Goal: Book appointment/travel/reservation

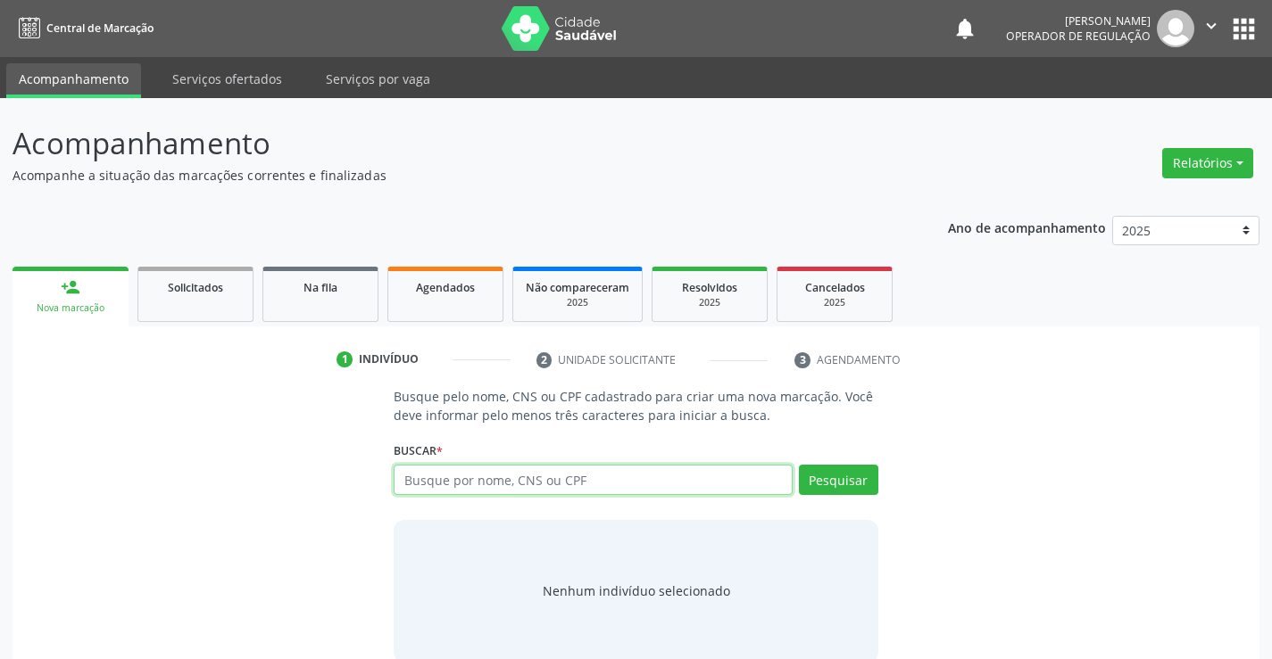
click at [520, 487] on input "text" at bounding box center [593, 480] width 398 height 30
type input "704200707073486"
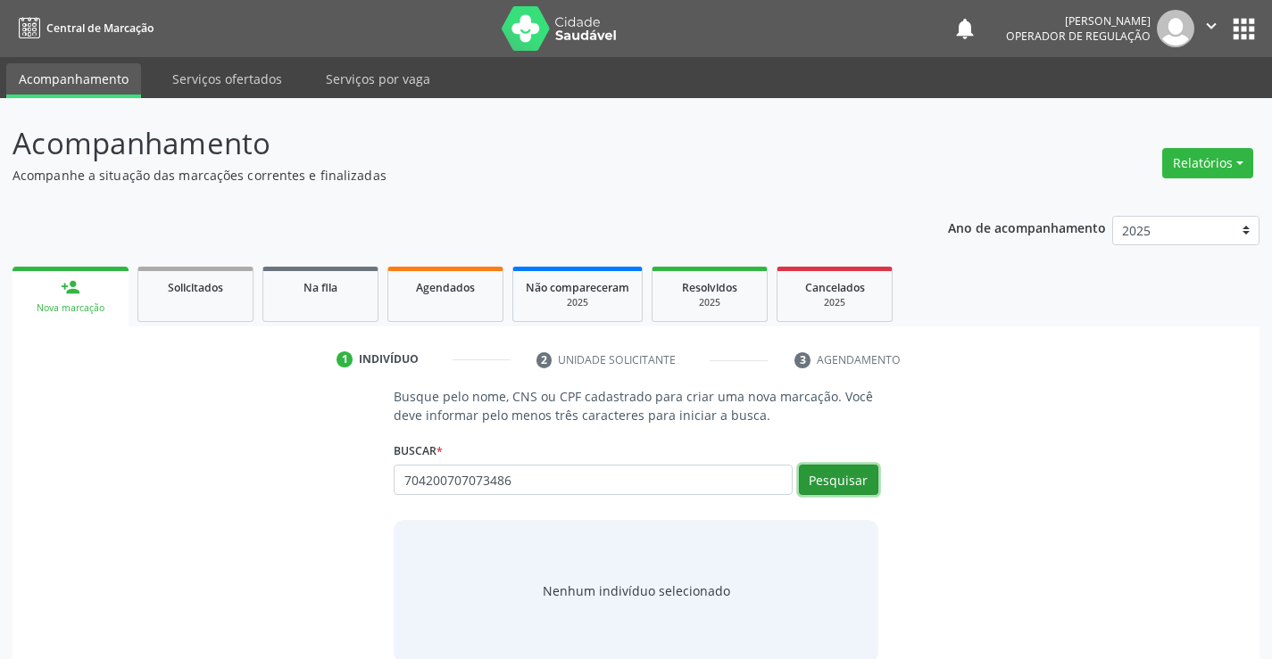
click at [844, 484] on button "Pesquisar" at bounding box center [838, 480] width 79 height 30
type input "704200707073486"
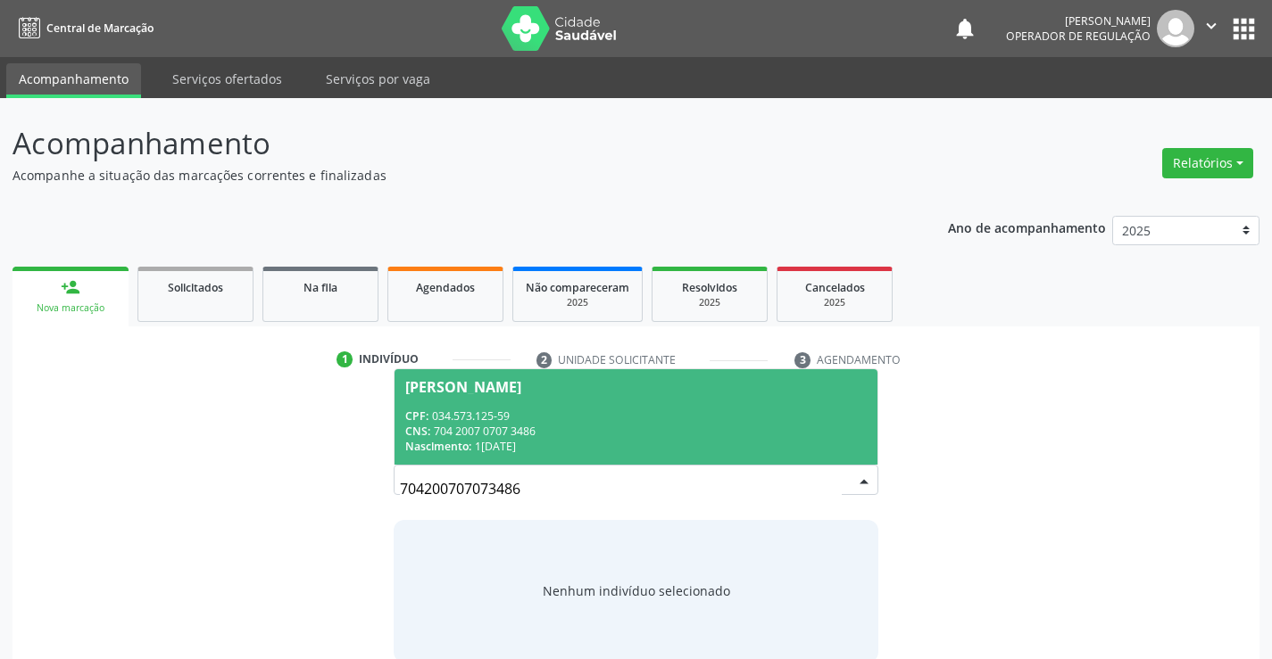
click at [484, 437] on div "CNS: 704 2007 0707 3486" at bounding box center [635, 431] width 460 height 15
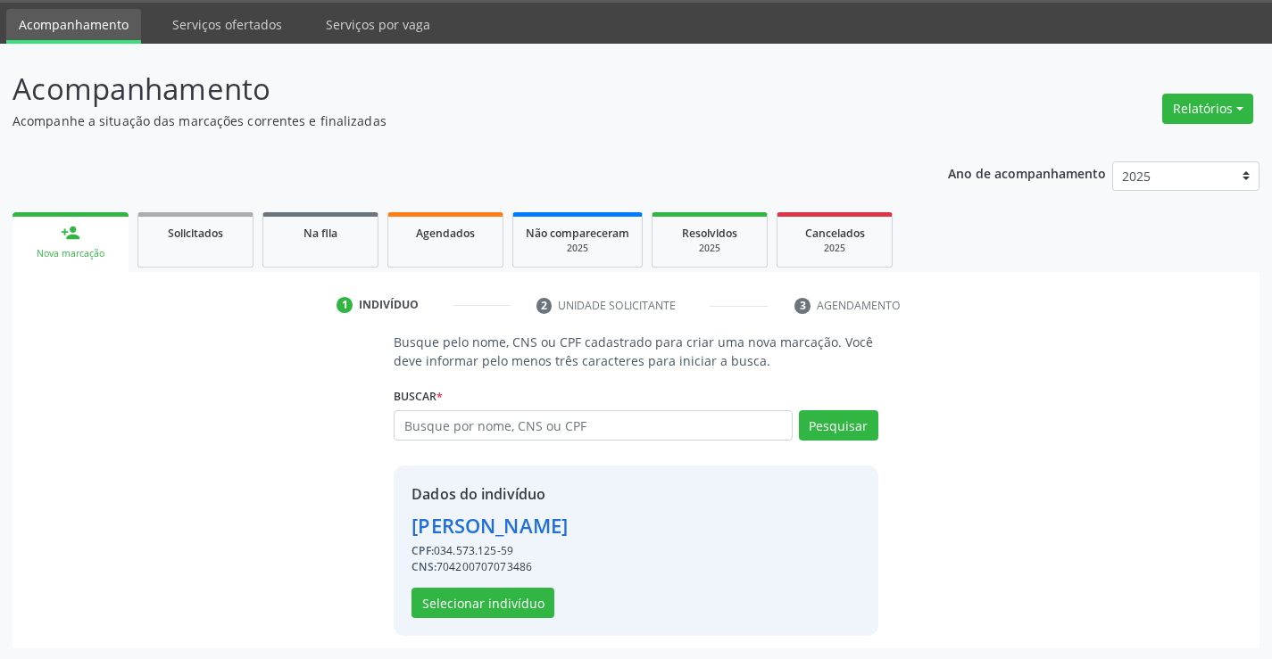
scroll to position [56, 0]
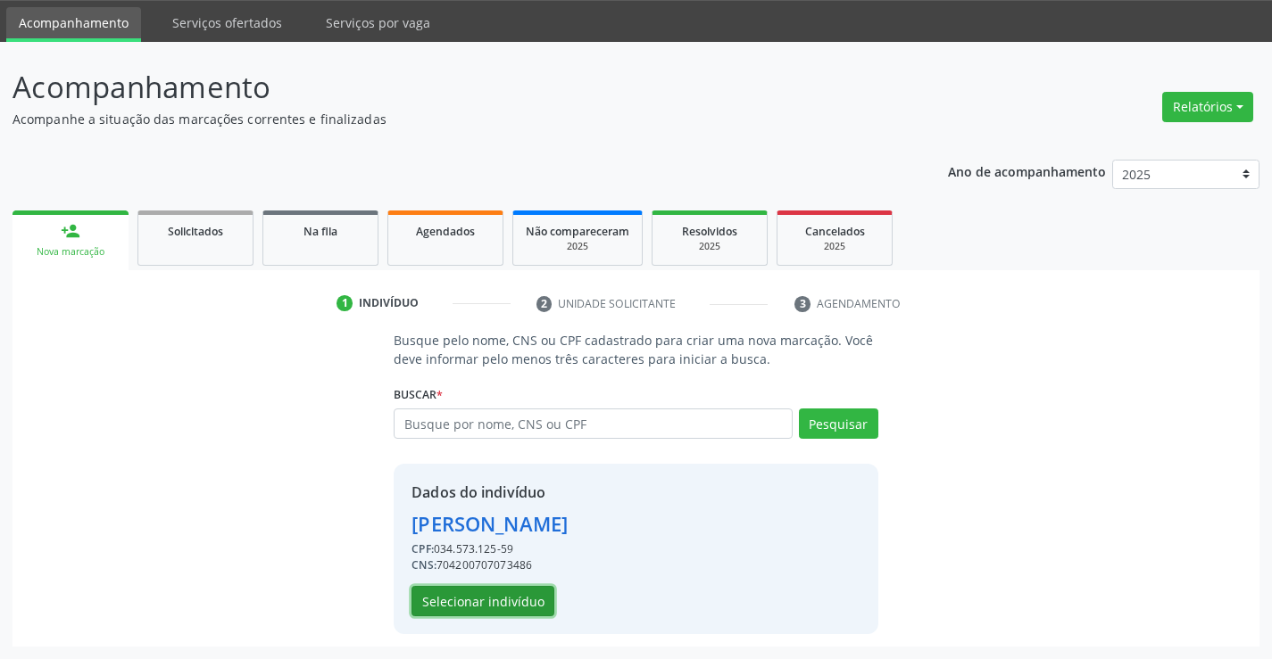
click at [477, 602] on button "Selecionar indivíduo" at bounding box center [482, 601] width 143 height 30
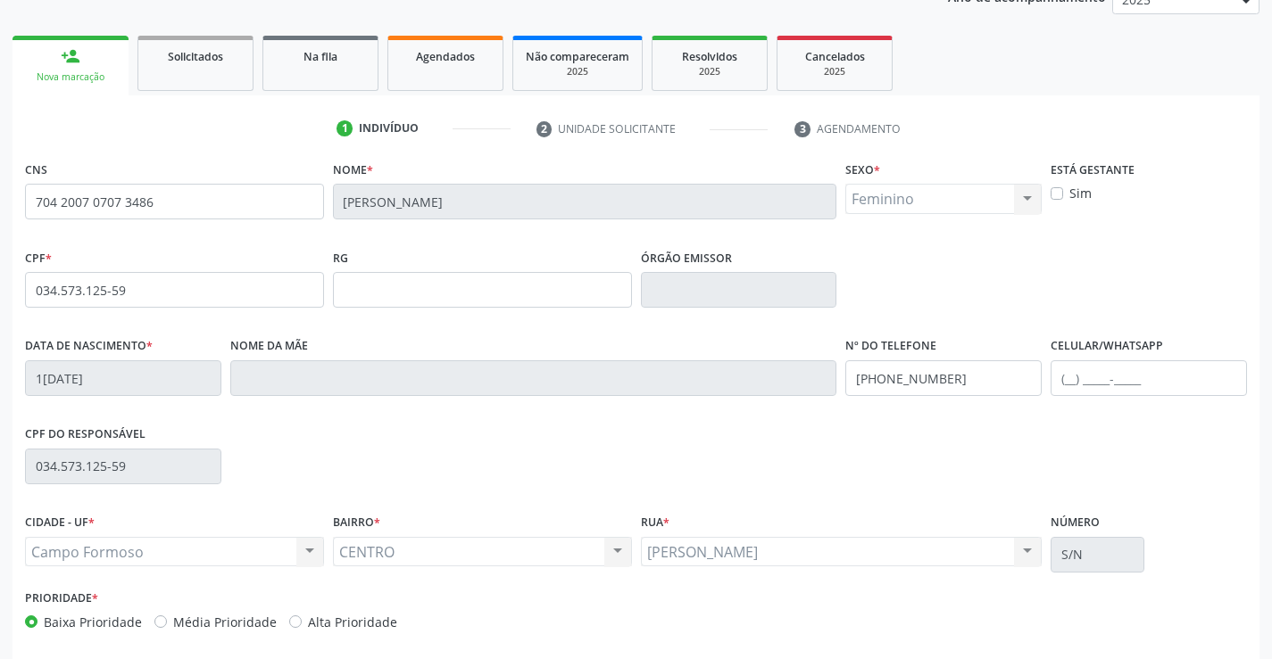
scroll to position [232, 0]
click at [1072, 383] on input "text" at bounding box center [1148, 378] width 196 height 36
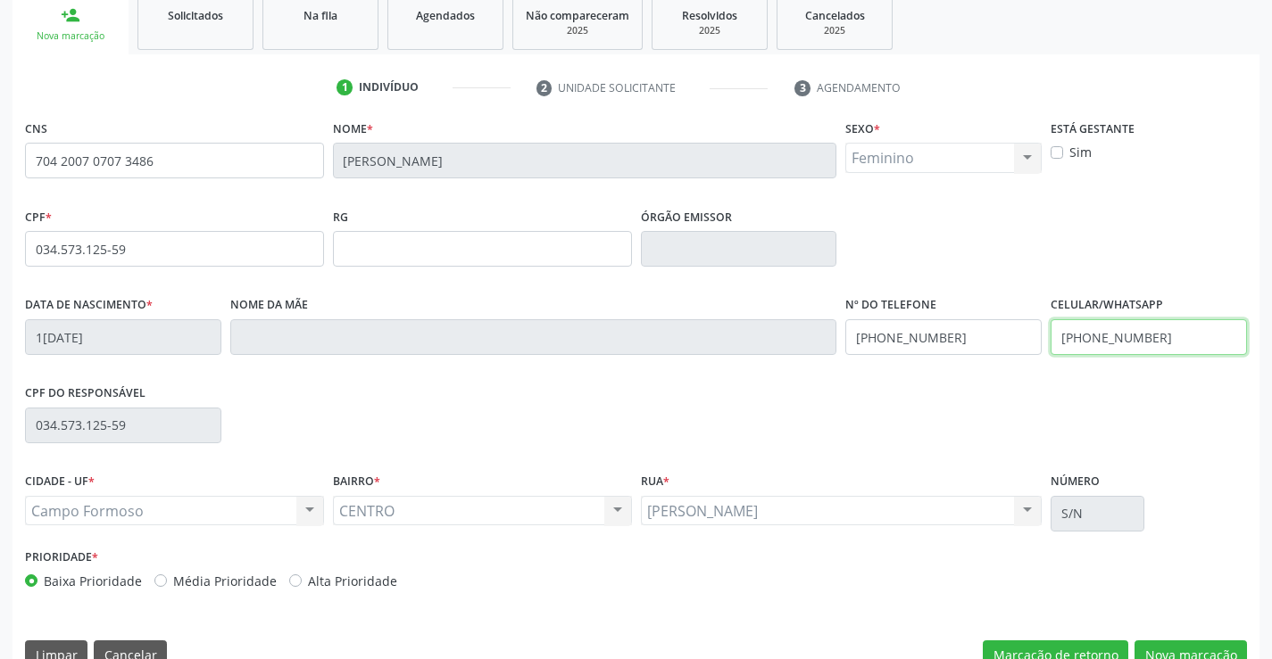
scroll to position [308, 0]
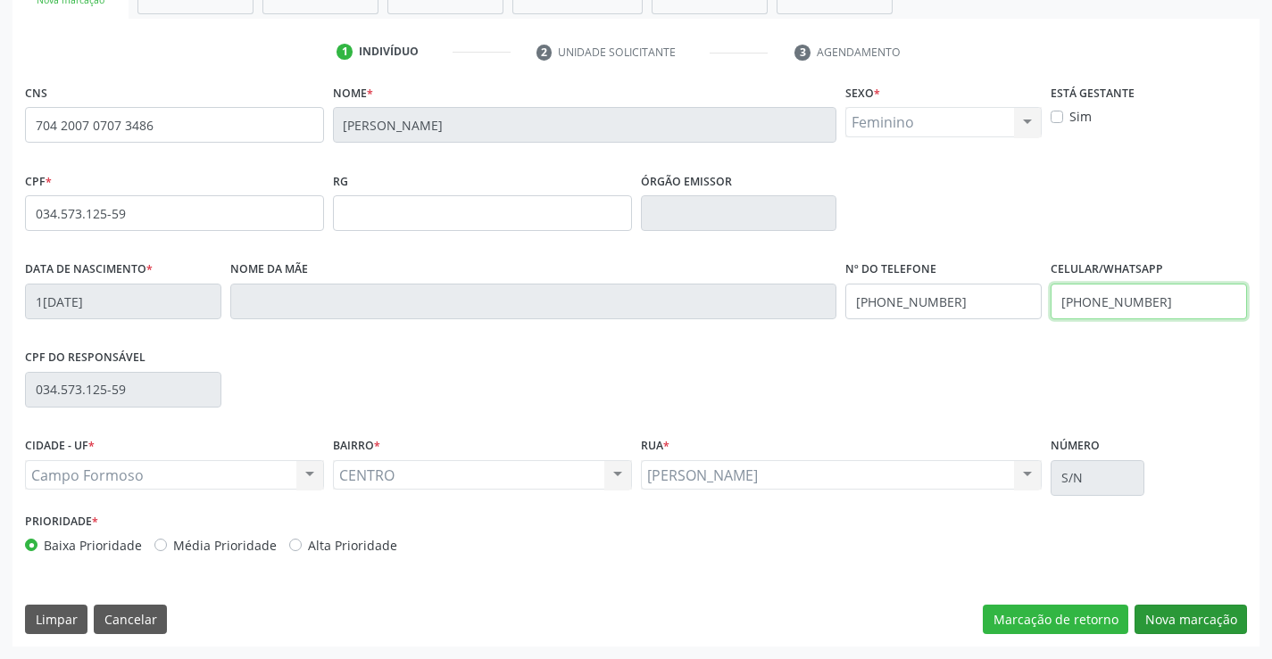
type input "[PHONE_NUMBER]"
click at [1174, 618] on button "Nova marcação" at bounding box center [1190, 620] width 112 height 30
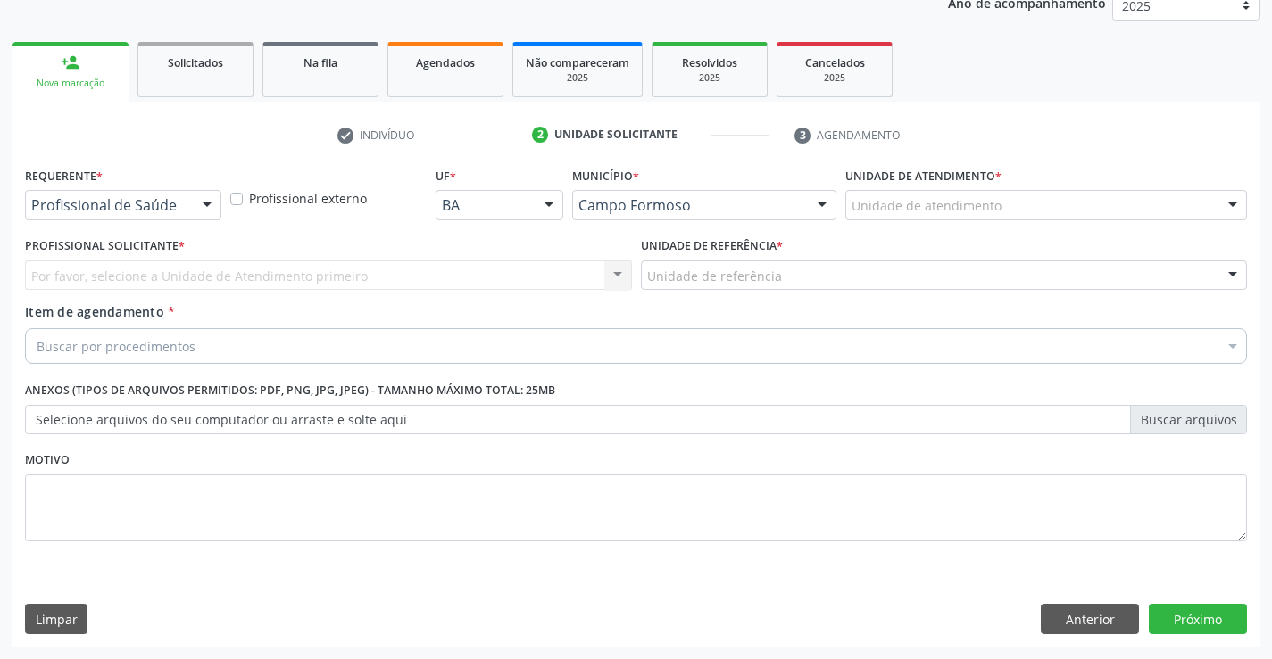
scroll to position [225, 0]
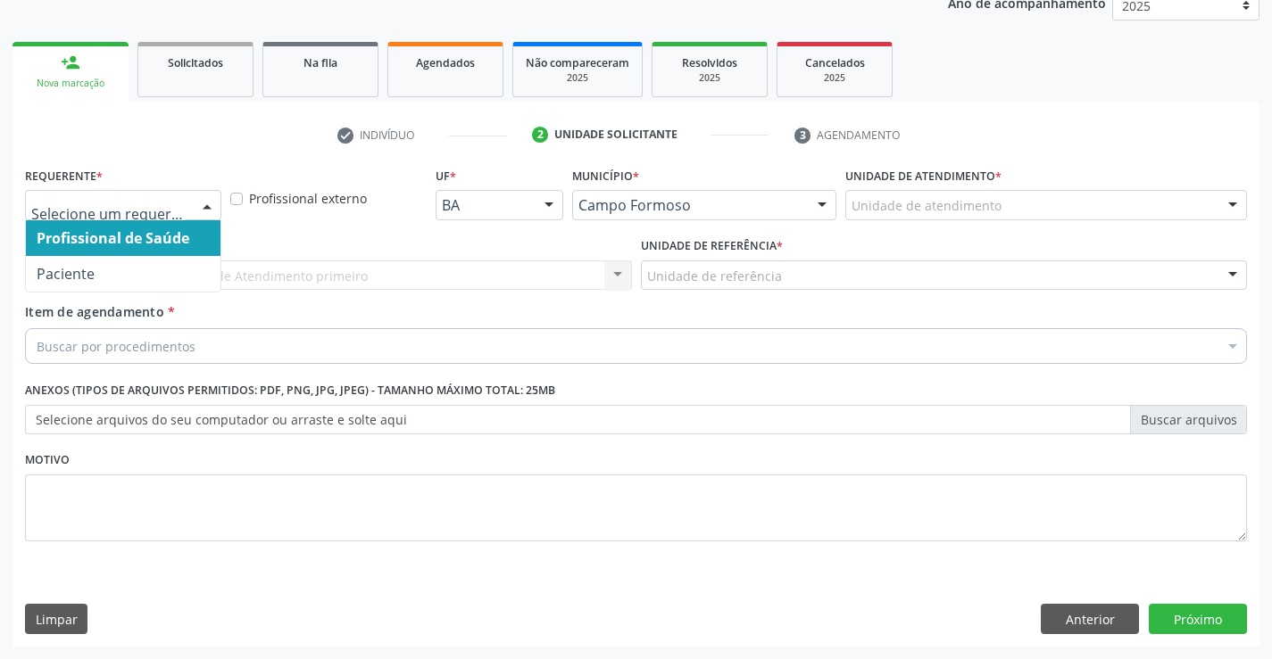
click at [210, 196] on div at bounding box center [207, 206] width 27 height 30
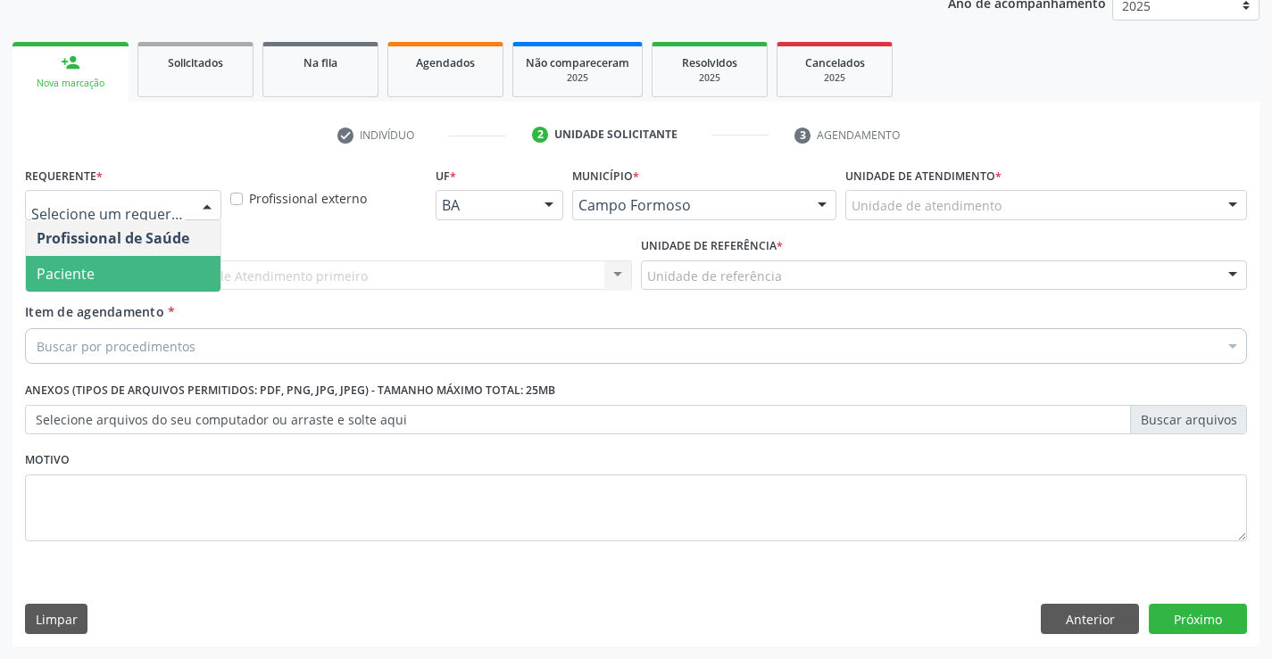
click at [121, 276] on span "Paciente" at bounding box center [123, 274] width 195 height 36
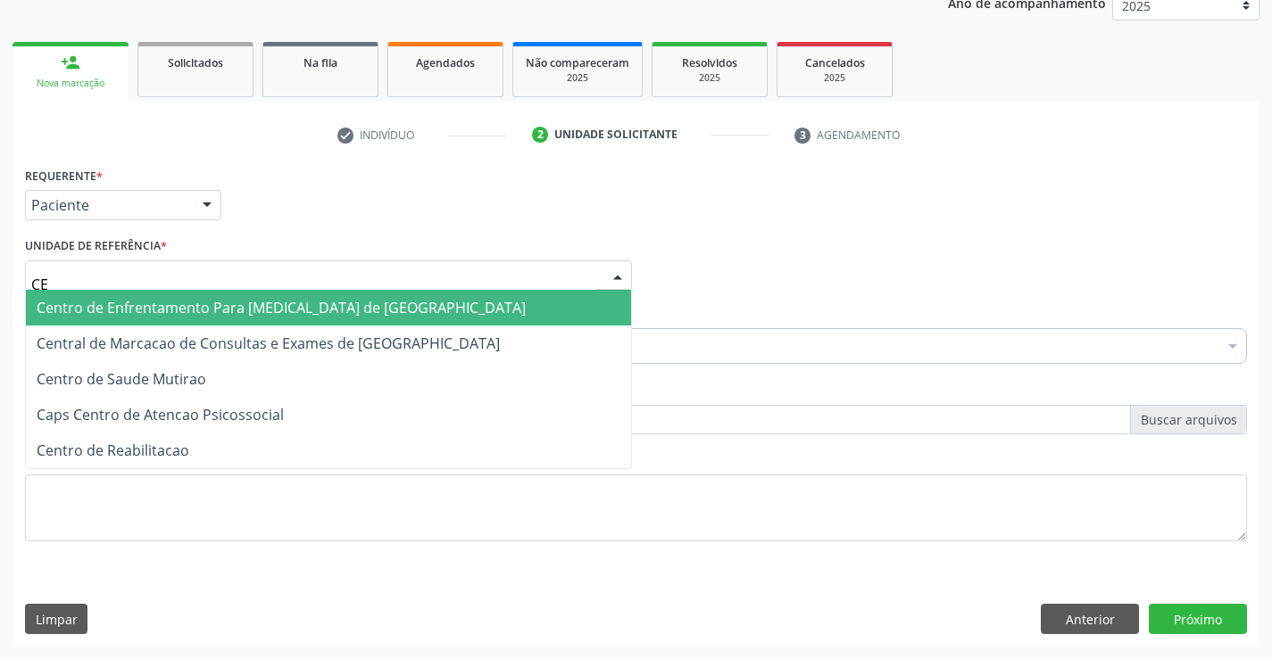
type input "E"
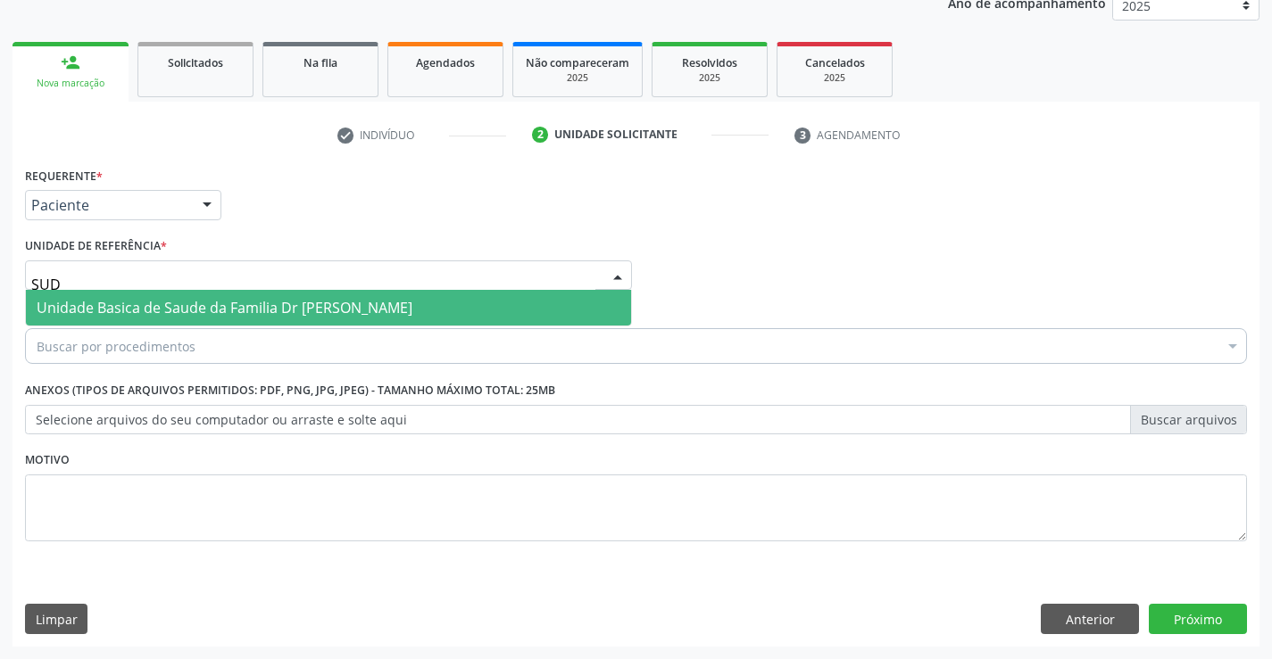
type input "SUDR"
click at [152, 298] on span "Unidade Basica de Saude da Familia Dr [PERSON_NAME]" at bounding box center [225, 308] width 376 height 20
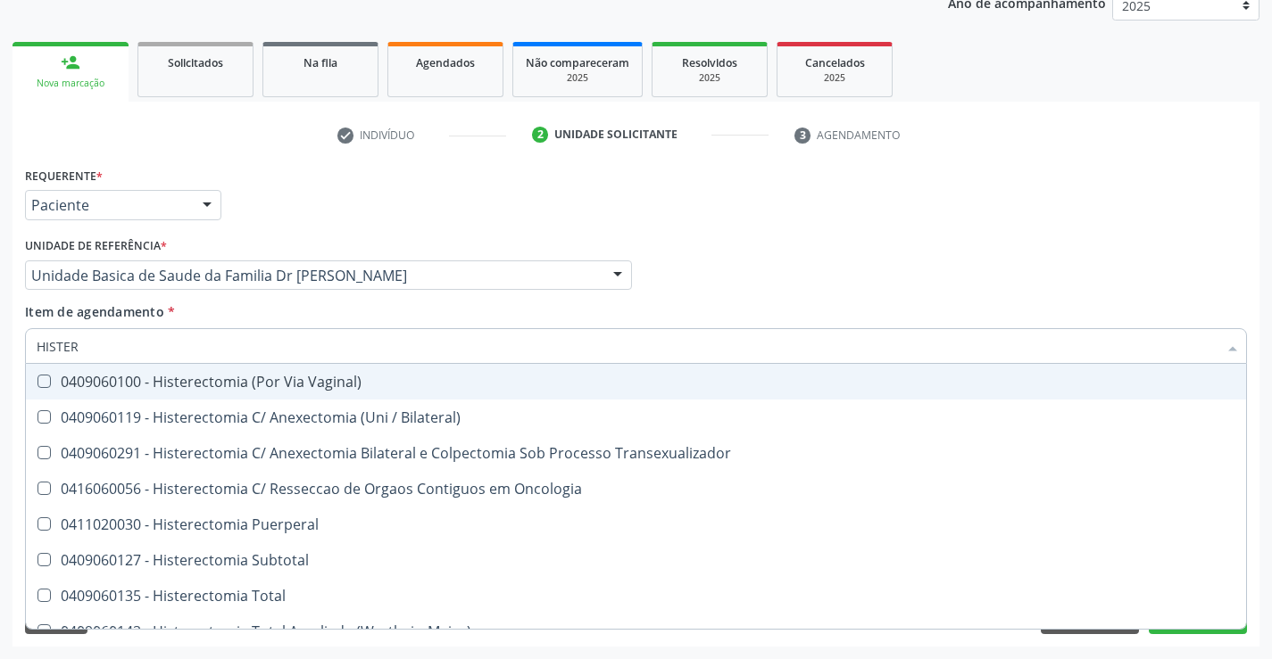
type input "HISTERE"
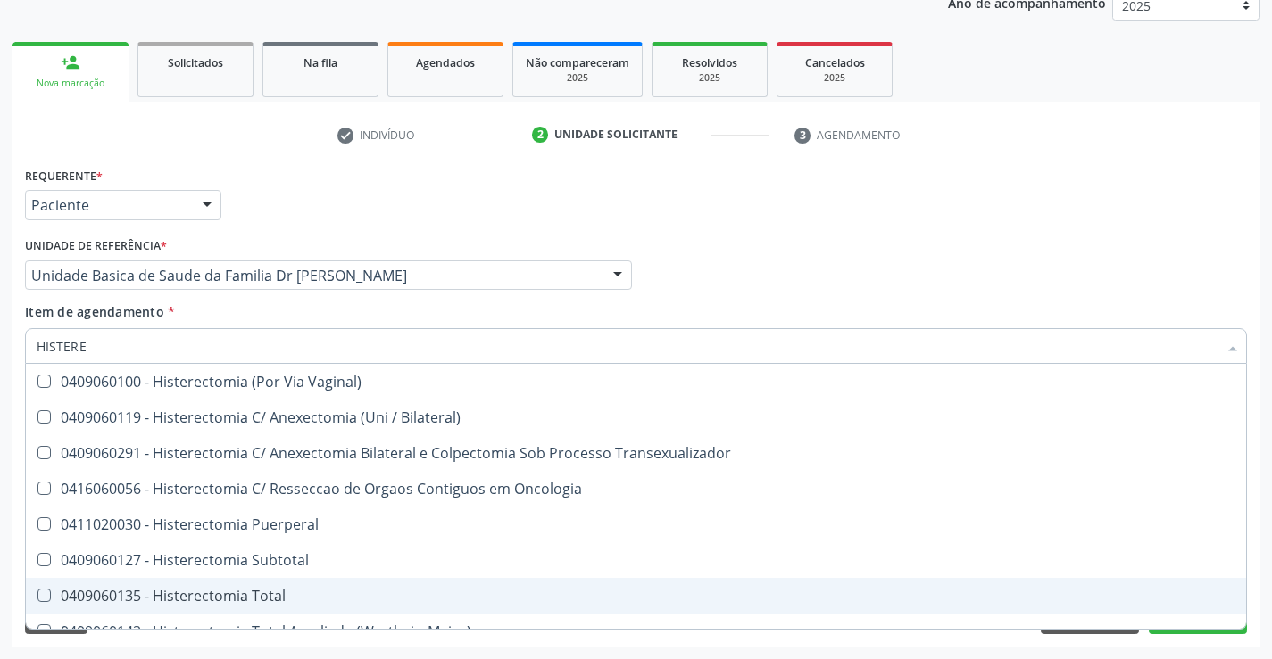
click at [221, 594] on div "0409060135 - Histerectomia Total" at bounding box center [636, 596] width 1198 height 14
checkbox Total "true"
click at [1206, 631] on button "Próximo" at bounding box center [1197, 619] width 98 height 30
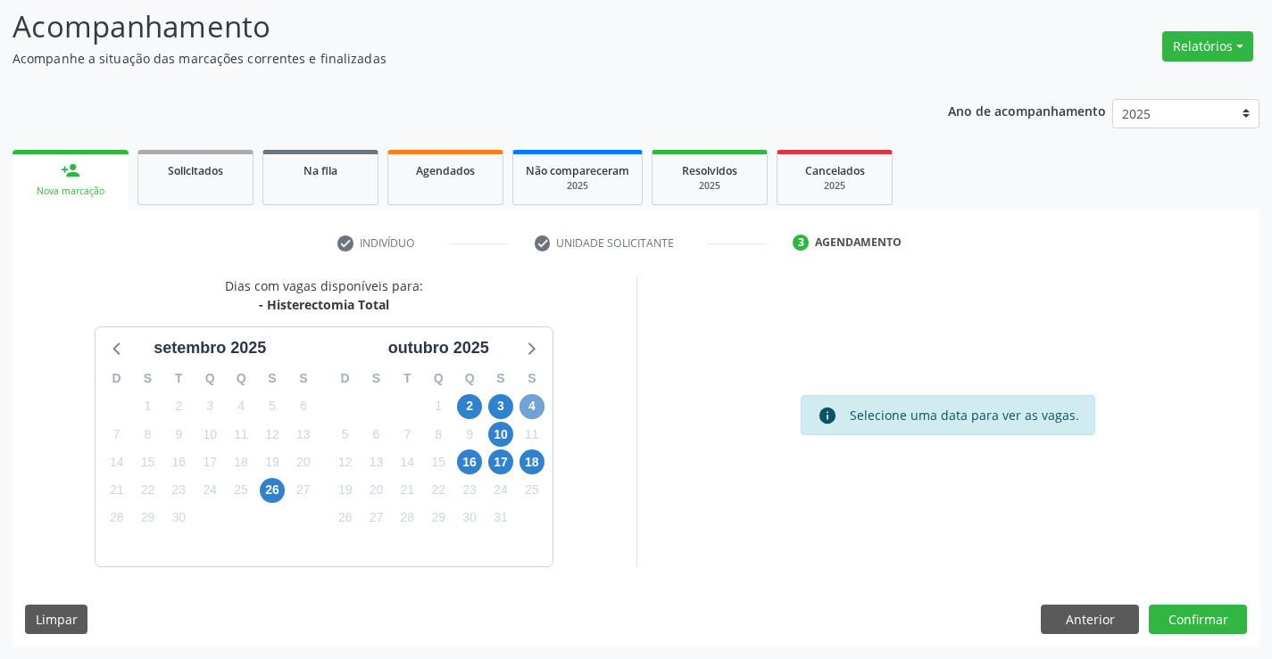
click at [525, 403] on span "4" at bounding box center [531, 406] width 25 height 25
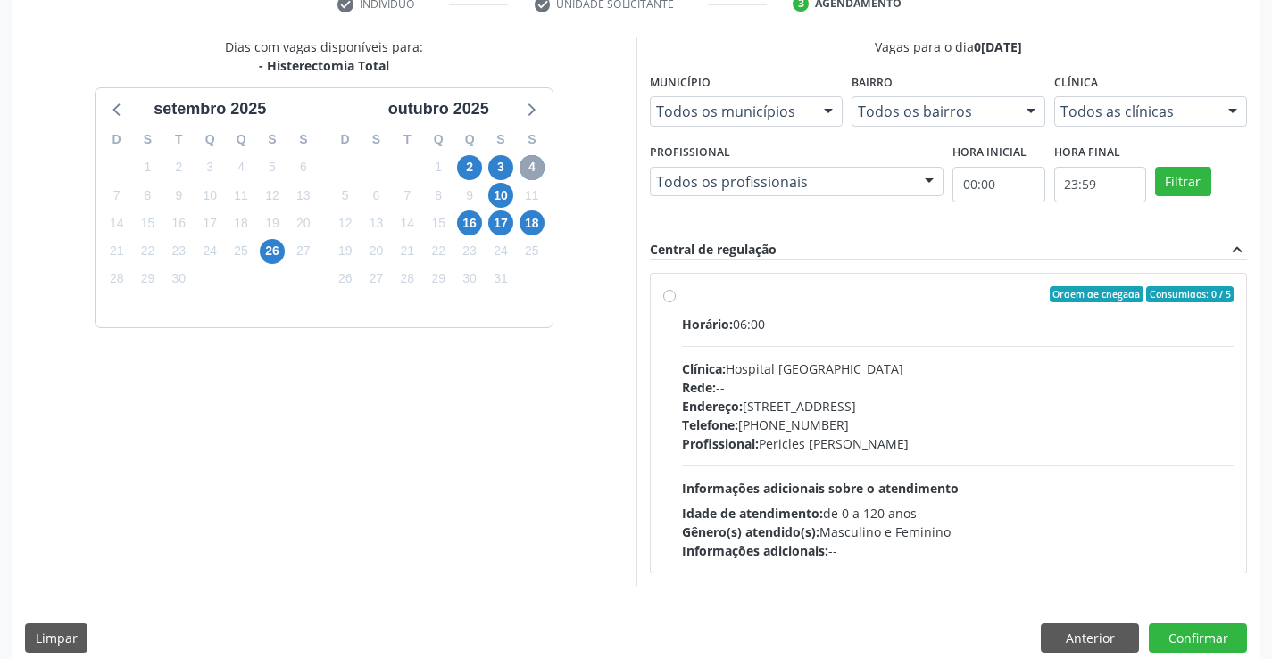
scroll to position [358, 0]
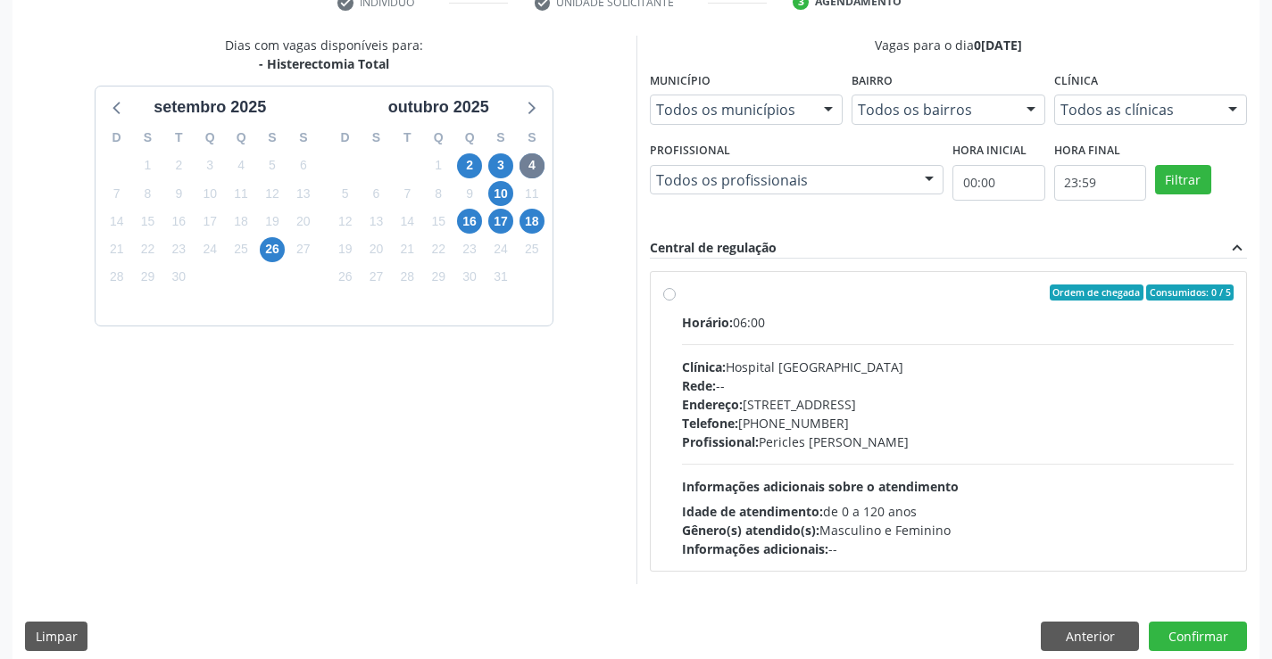
click at [682, 298] on label "Ordem de chegada Consumidos: 0 / 5 Horário: 06:00 Clínica: Hospital [GEOGRAPHIC…" at bounding box center [958, 422] width 552 height 274
click at [671, 298] on input "Ordem de chegada Consumidos: 0 / 5 Horário: 06:00 Clínica: Hospital [GEOGRAPHIC…" at bounding box center [669, 293] width 12 height 16
radio input "true"
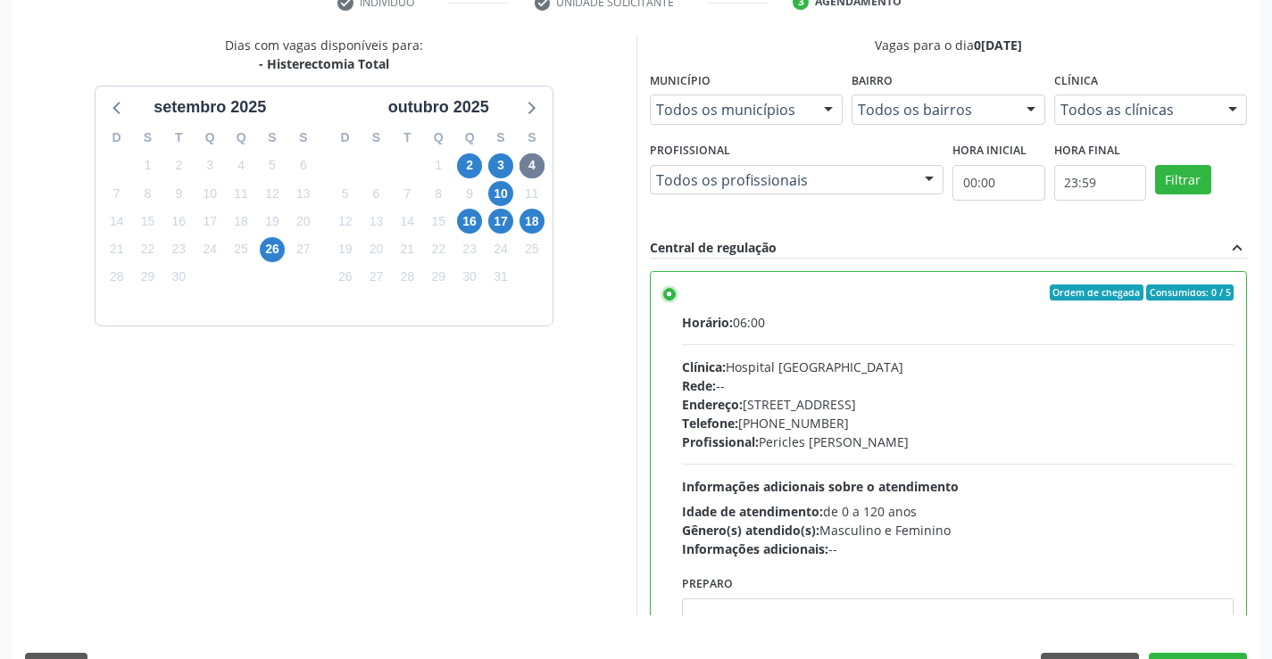
scroll to position [407, 0]
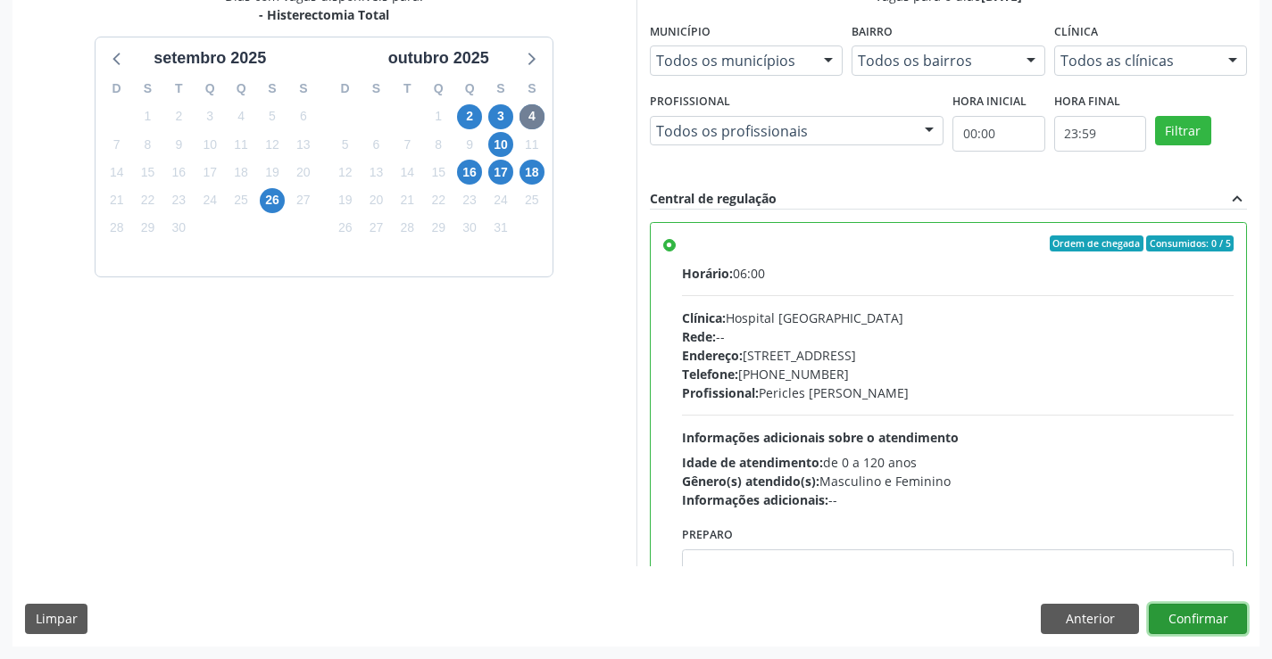
click at [1200, 620] on button "Confirmar" at bounding box center [1197, 619] width 98 height 30
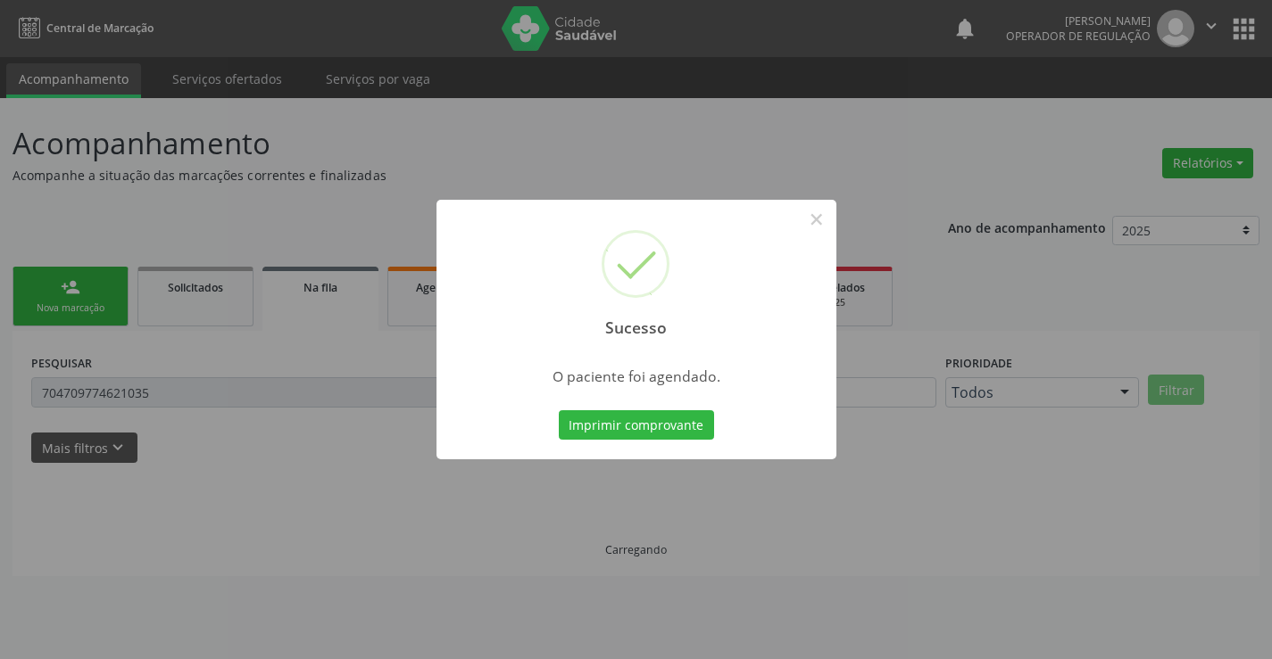
scroll to position [0, 0]
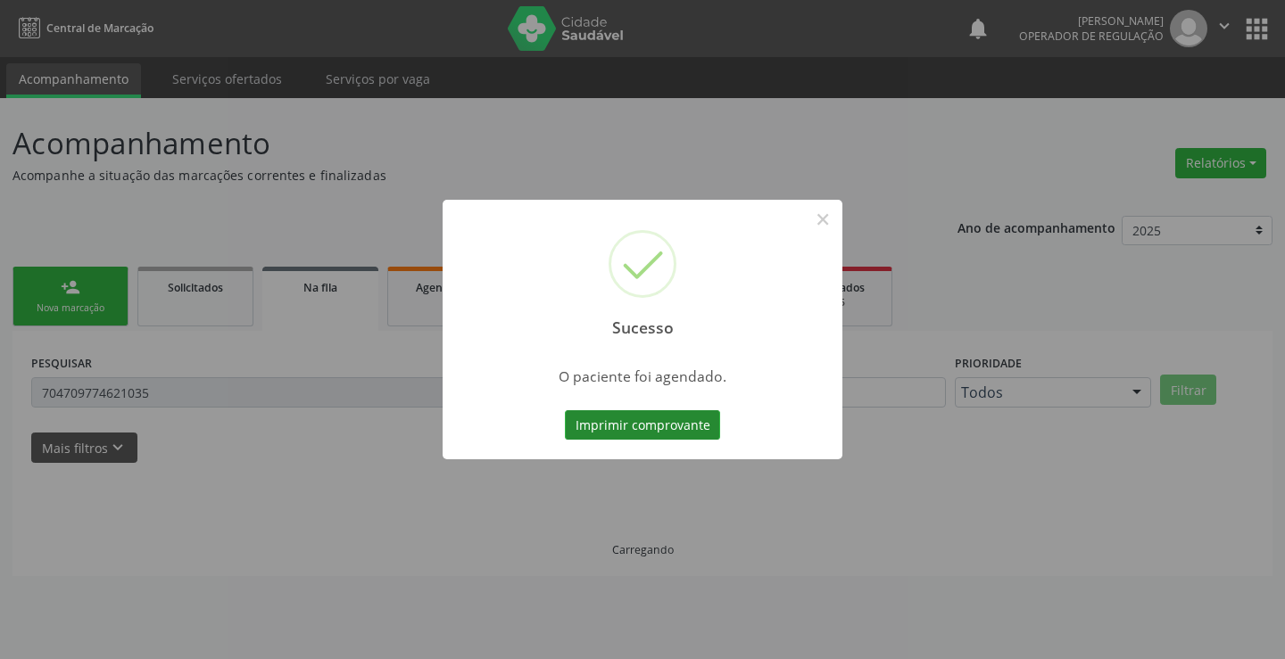
click at [633, 423] on button "Imprimir comprovante" at bounding box center [642, 425] width 155 height 30
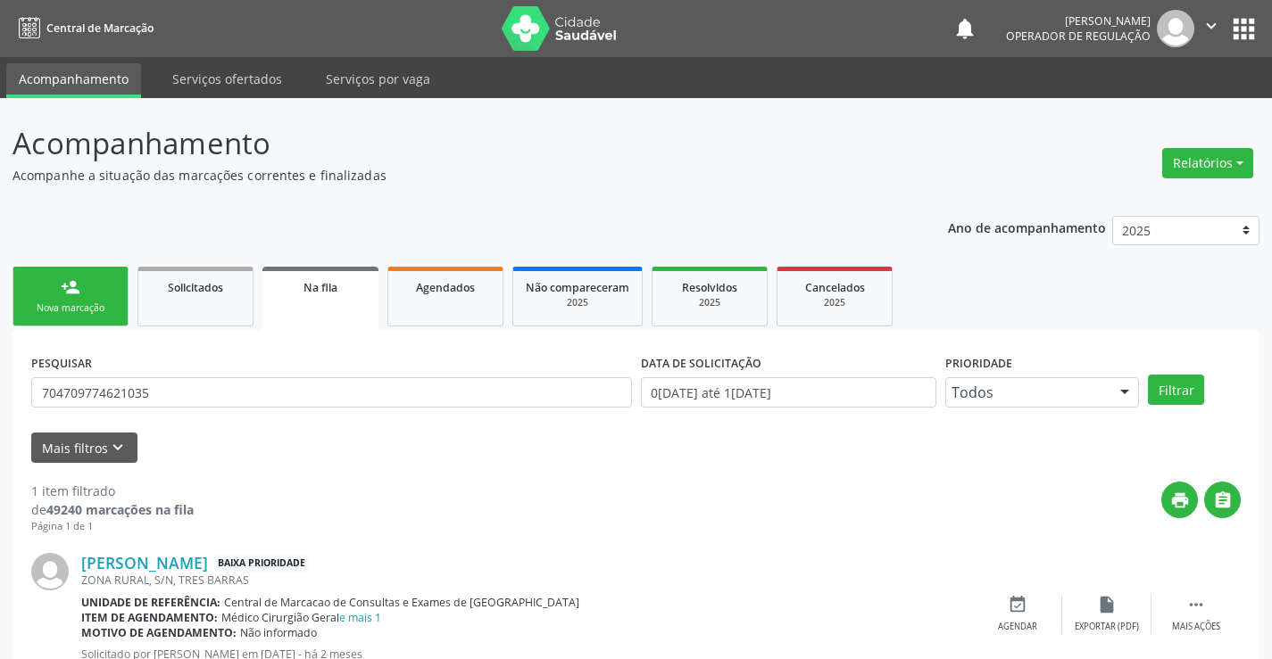
click at [87, 301] on link "person_add Nova marcação" at bounding box center [70, 297] width 116 height 60
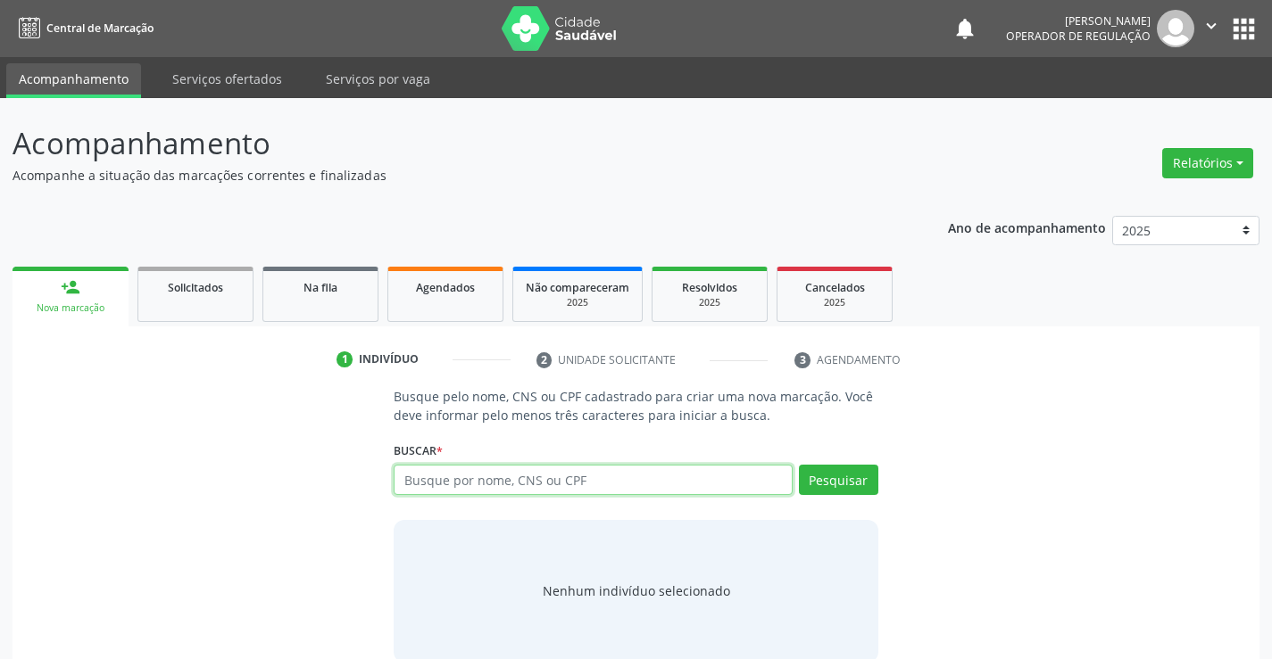
click at [518, 481] on input "text" at bounding box center [593, 480] width 398 height 30
type input "706400128486988"
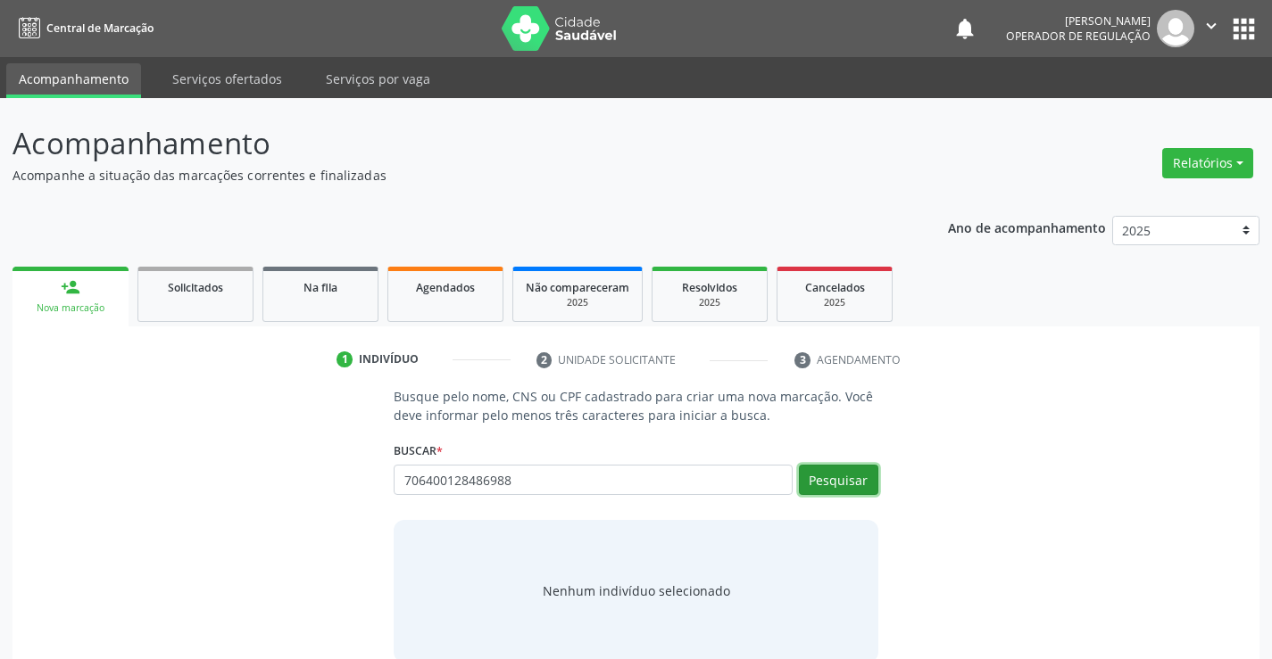
click at [847, 483] on button "Pesquisar" at bounding box center [838, 480] width 79 height 30
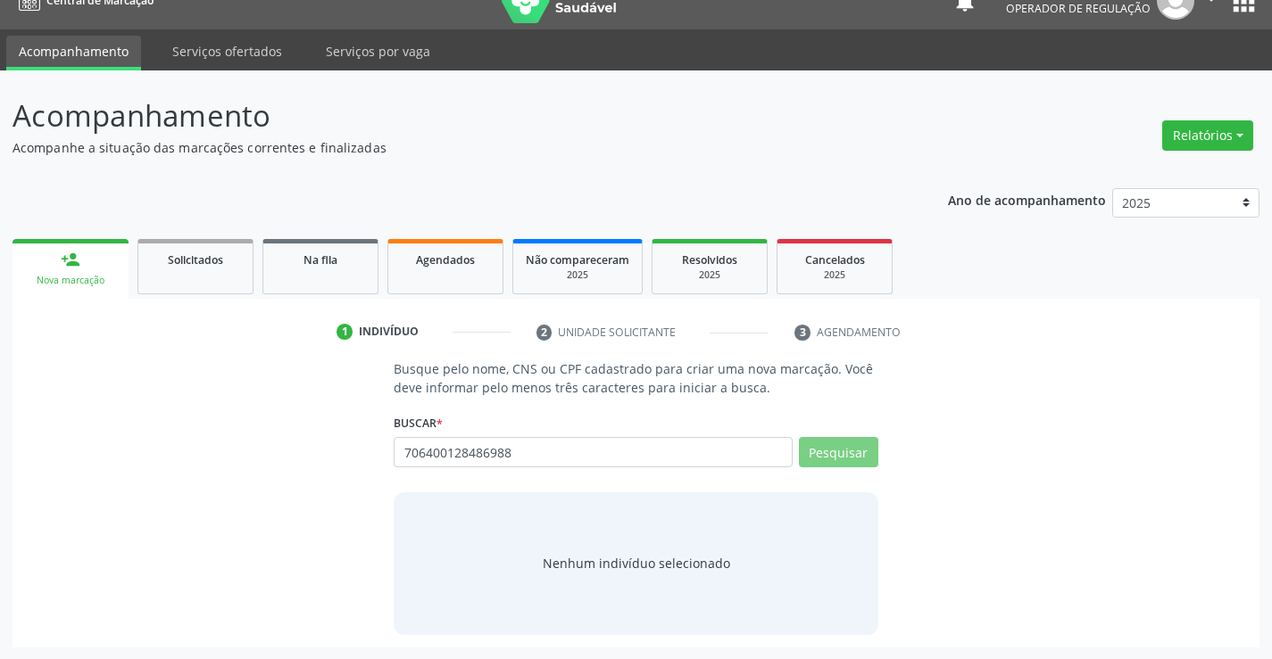
scroll to position [29, 0]
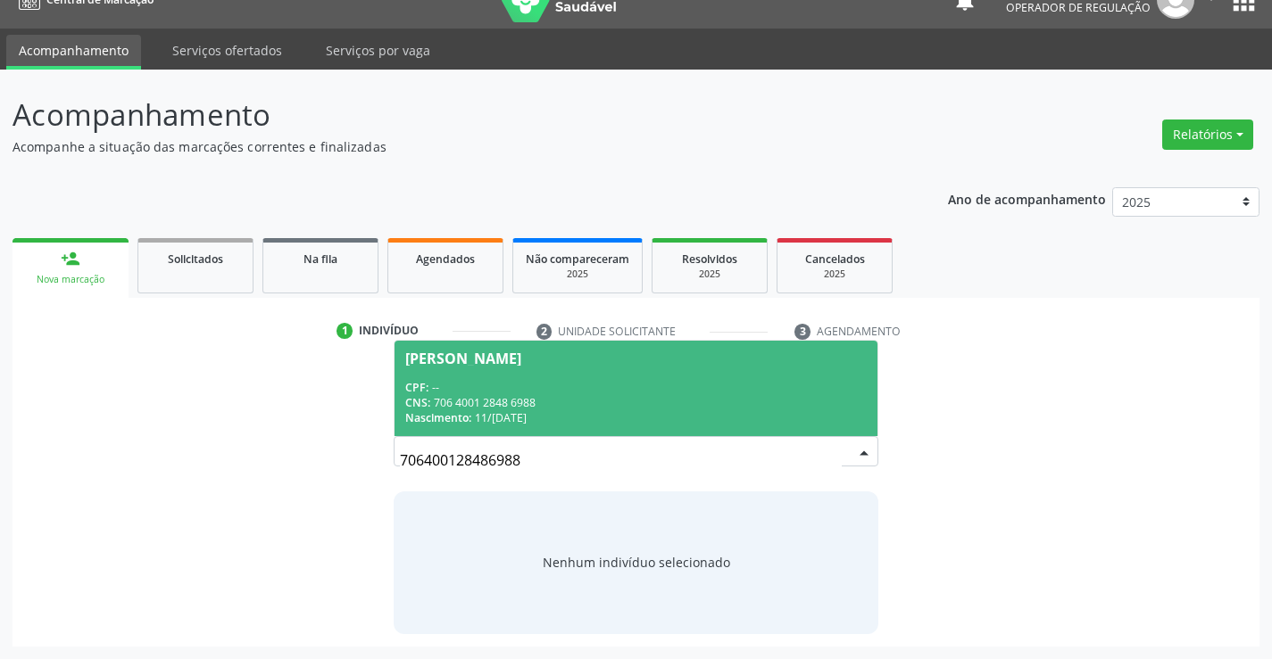
click at [513, 386] on div "CPF: --" at bounding box center [635, 387] width 460 height 15
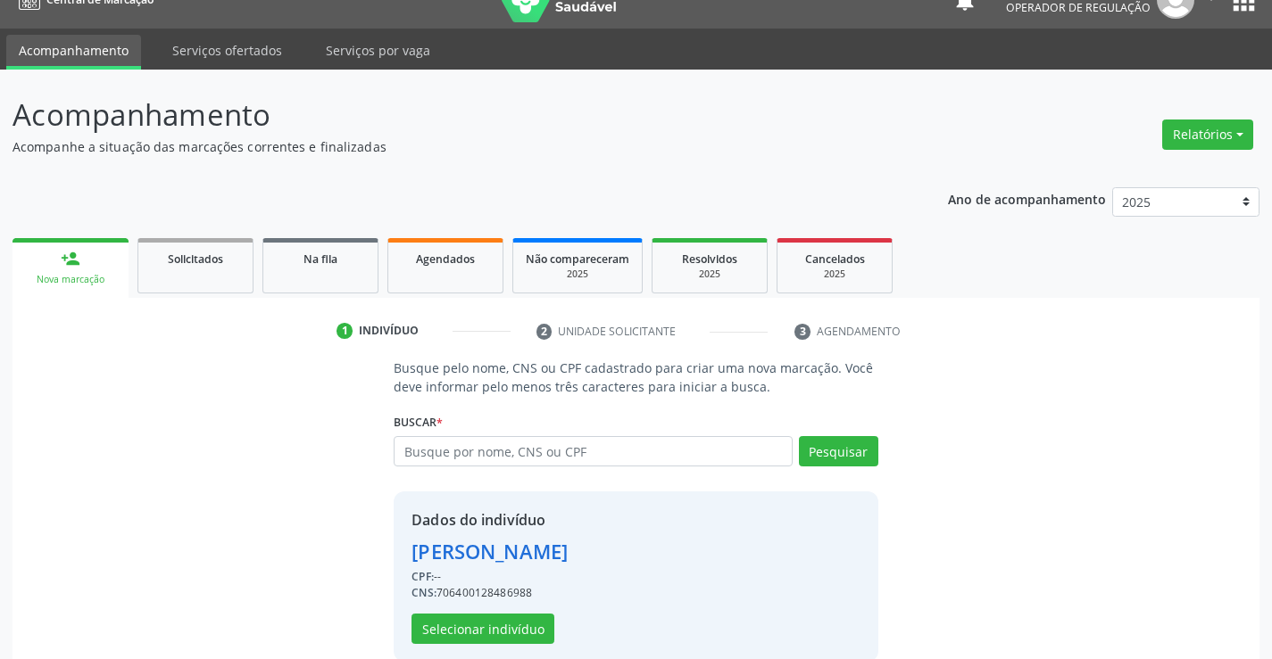
scroll to position [56, 0]
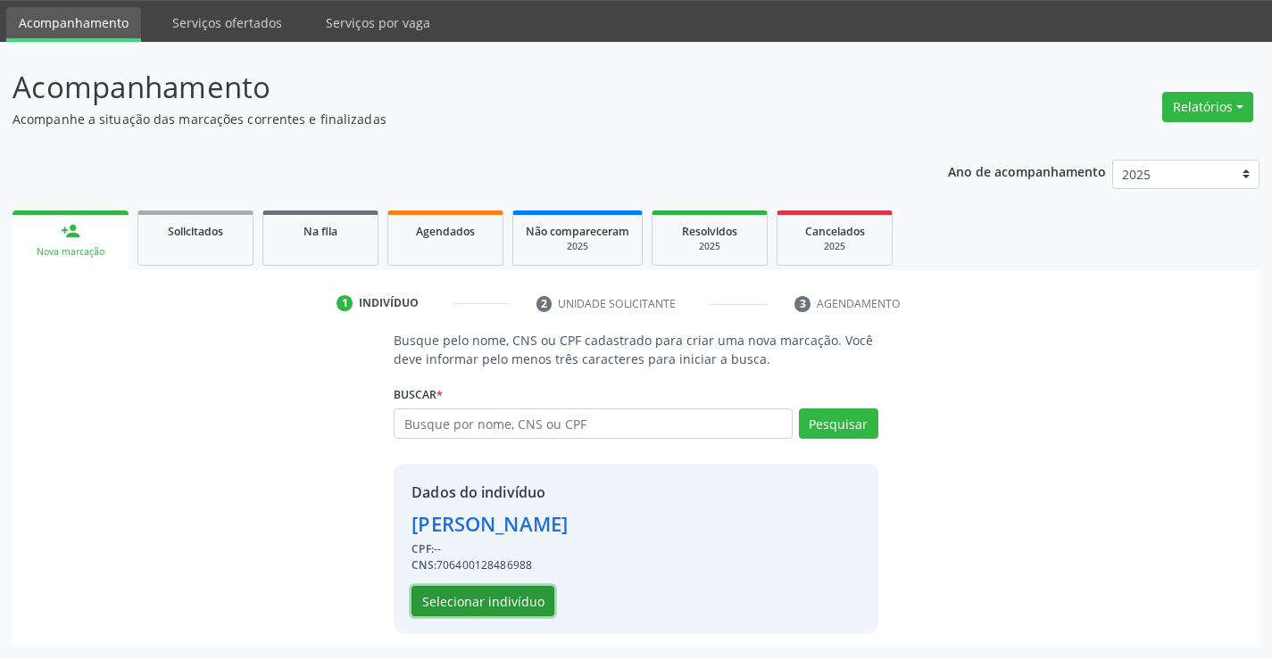
click at [472, 596] on button "Selecionar indivíduo" at bounding box center [482, 601] width 143 height 30
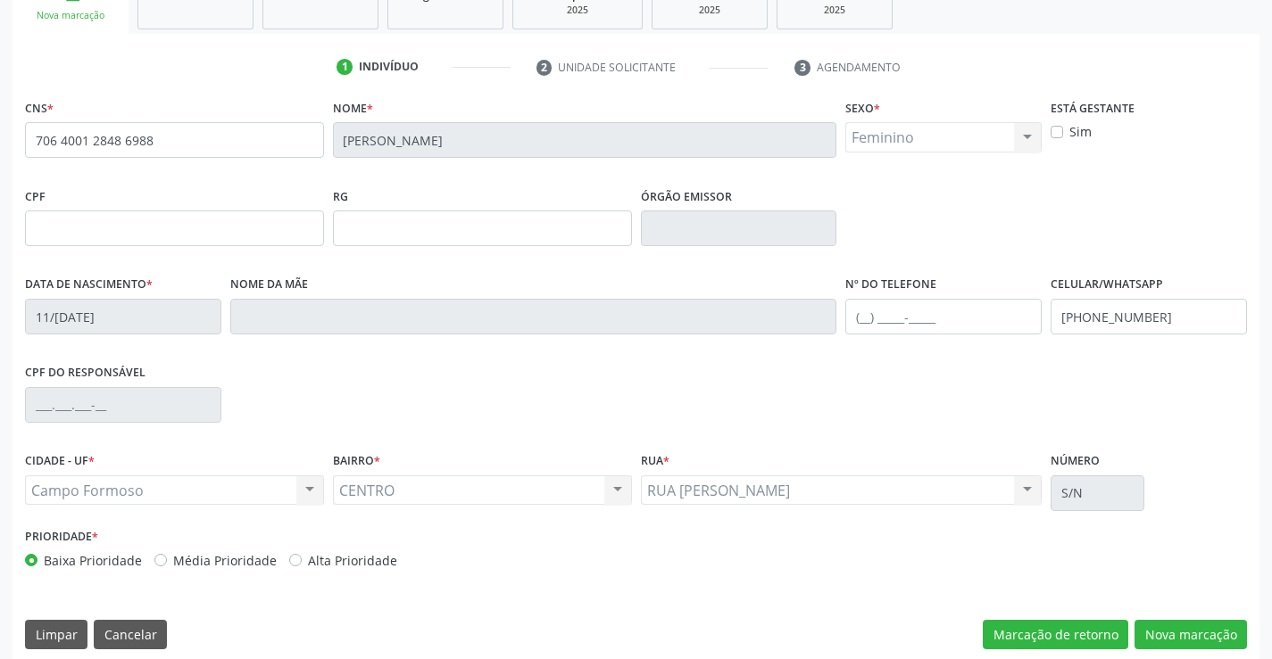
scroll to position [295, 0]
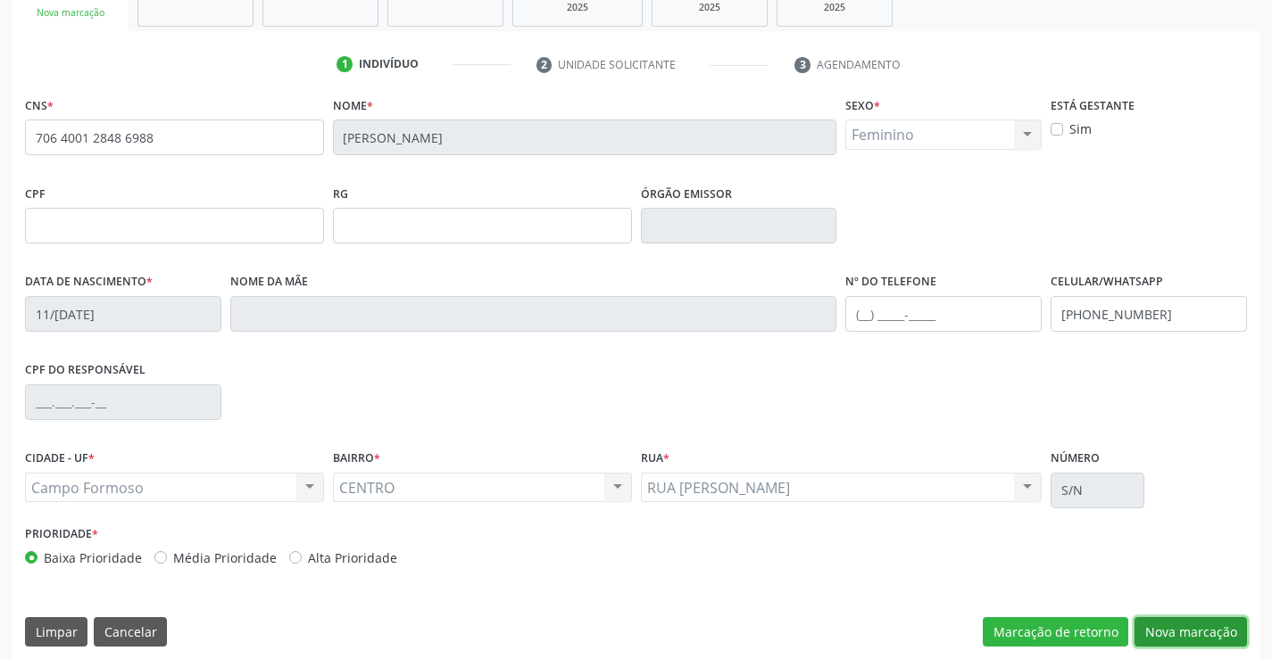
click at [1162, 631] on button "Nova marcação" at bounding box center [1190, 633] width 112 height 30
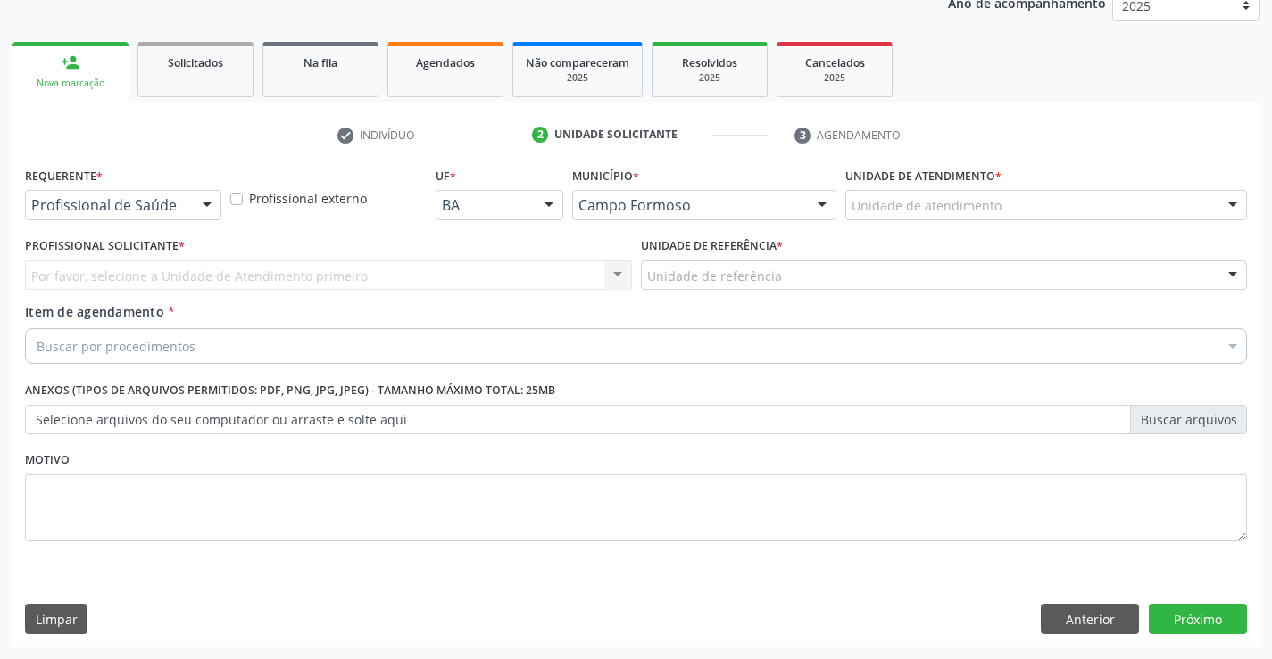
scroll to position [225, 0]
click at [211, 206] on div at bounding box center [207, 206] width 27 height 30
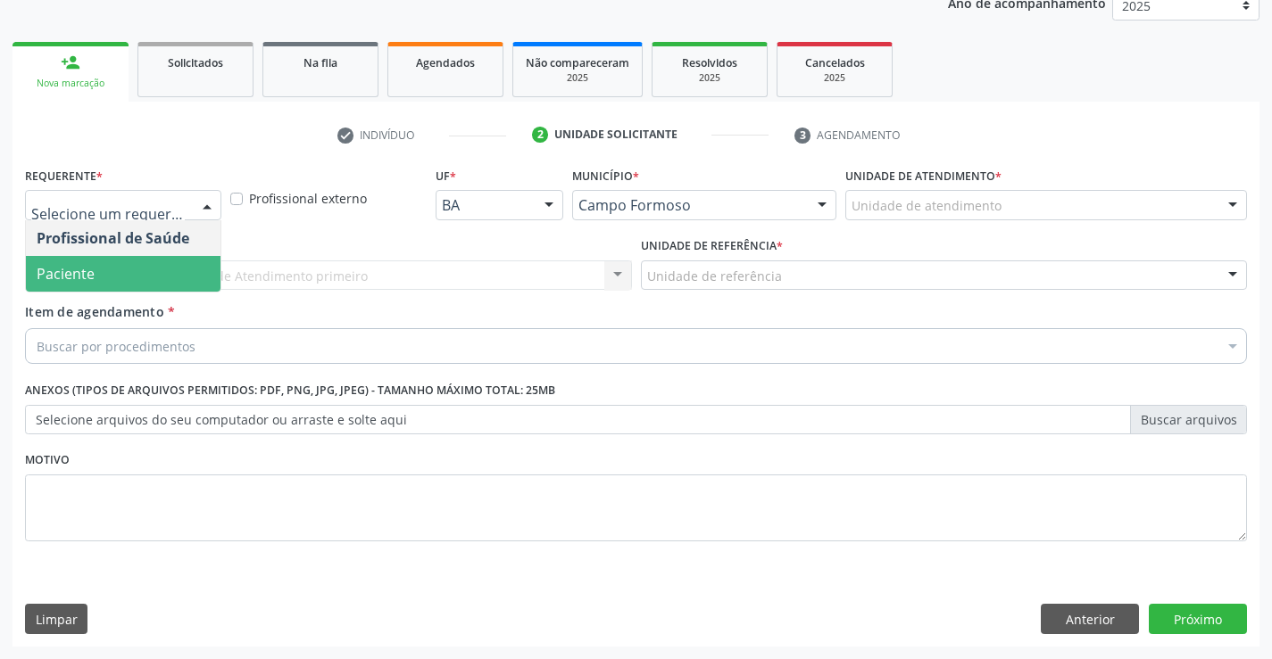
click at [131, 262] on span "Paciente" at bounding box center [123, 274] width 195 height 36
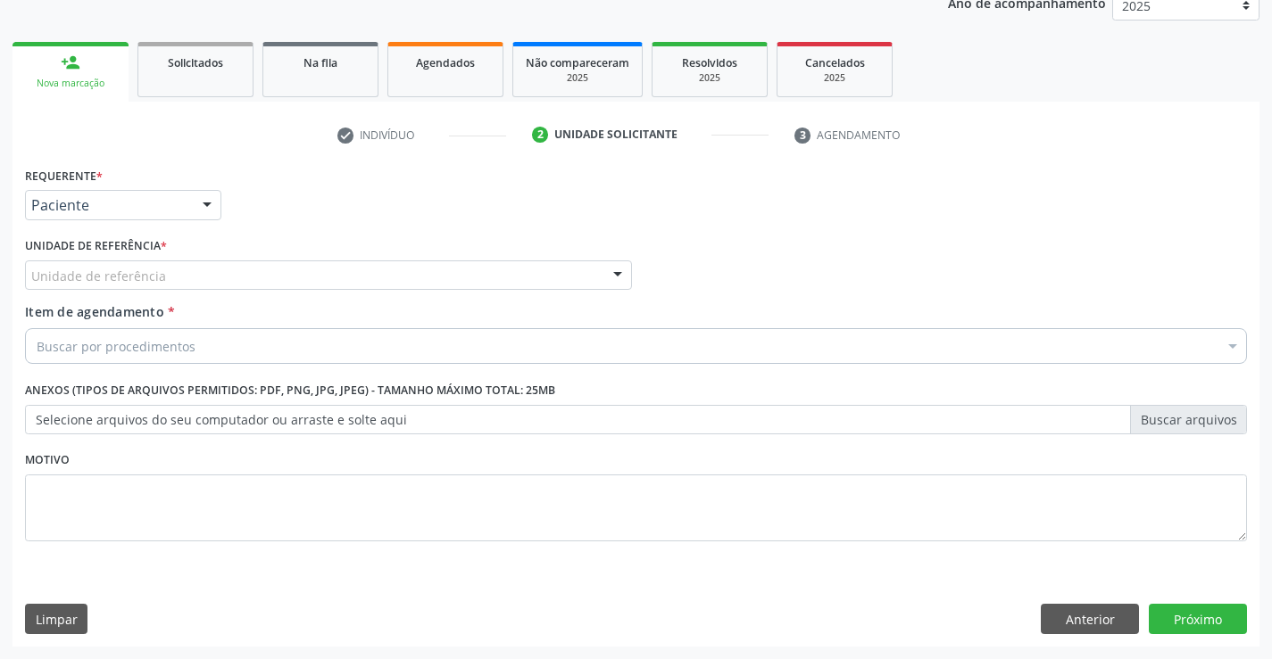
click at [166, 279] on div "Unidade de referência" at bounding box center [328, 276] width 607 height 30
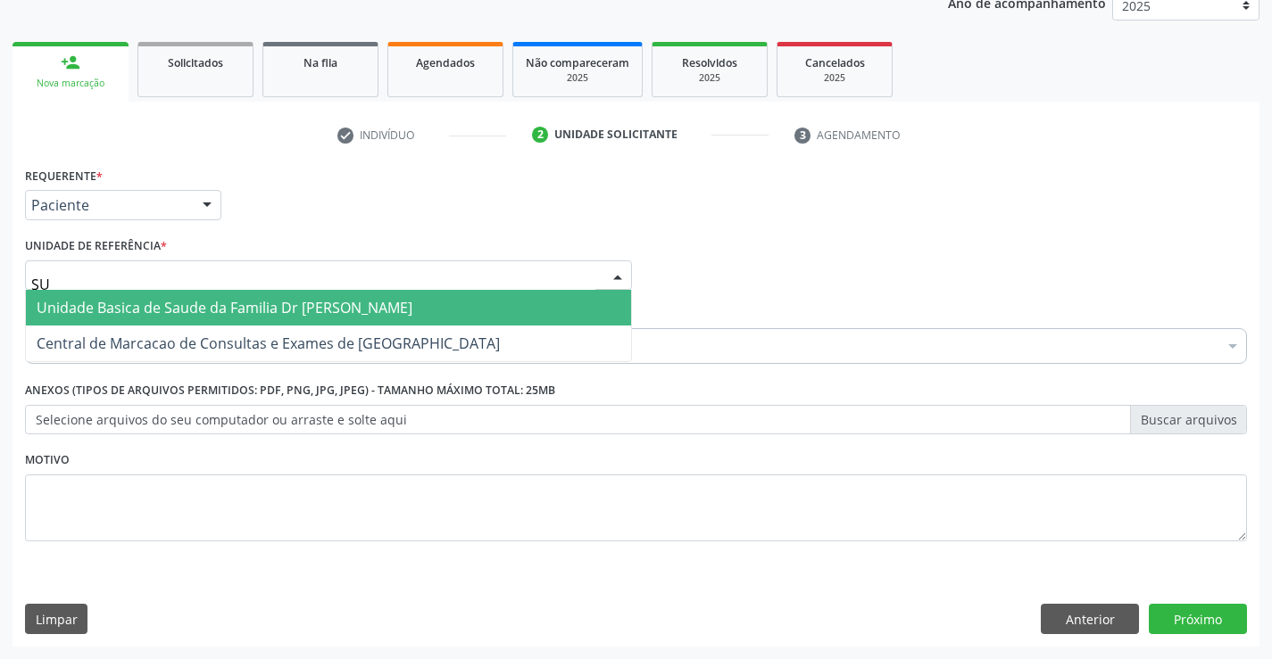
type input "SUD"
click at [172, 305] on span "Unidade Basica de Saude da Familia Dr [PERSON_NAME]" at bounding box center [225, 308] width 376 height 20
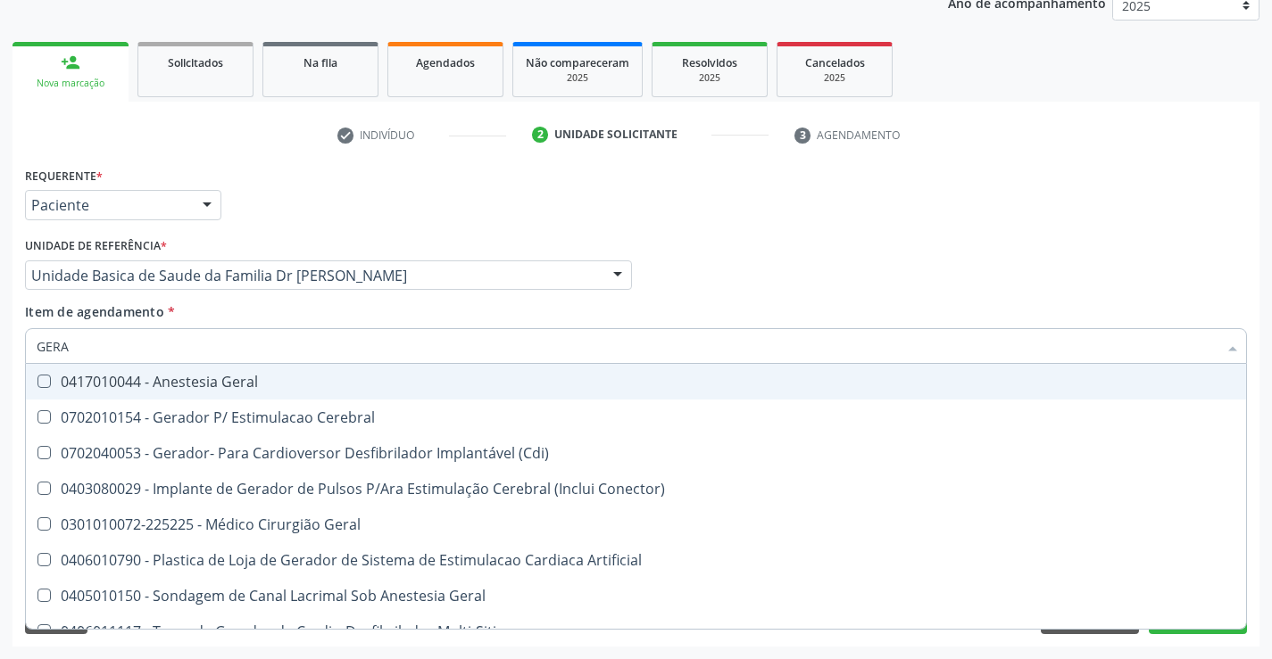
type input "GERAL"
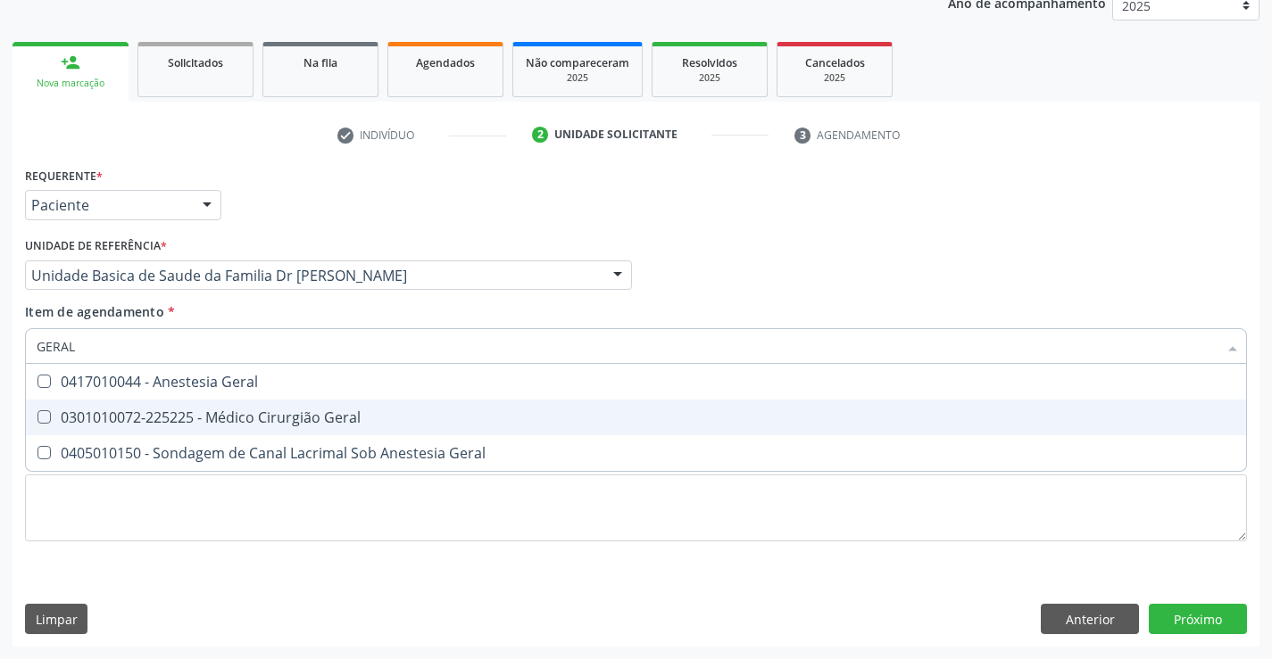
click at [180, 413] on div "0301010072-225225 - Médico Cirurgião Geral" at bounding box center [636, 417] width 1198 height 14
checkbox Geral "true"
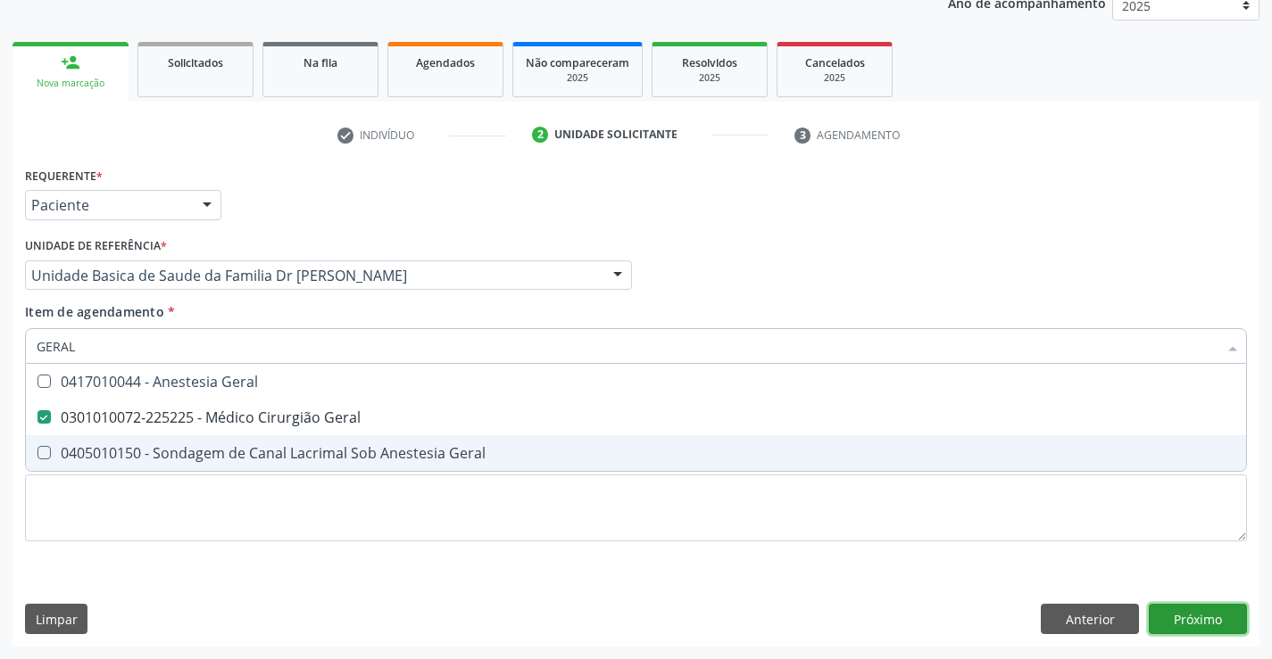
click at [1203, 619] on div "Requerente * Paciente Profissional de Saúde Paciente Nenhum resultado encontrad…" at bounding box center [635, 404] width 1247 height 485
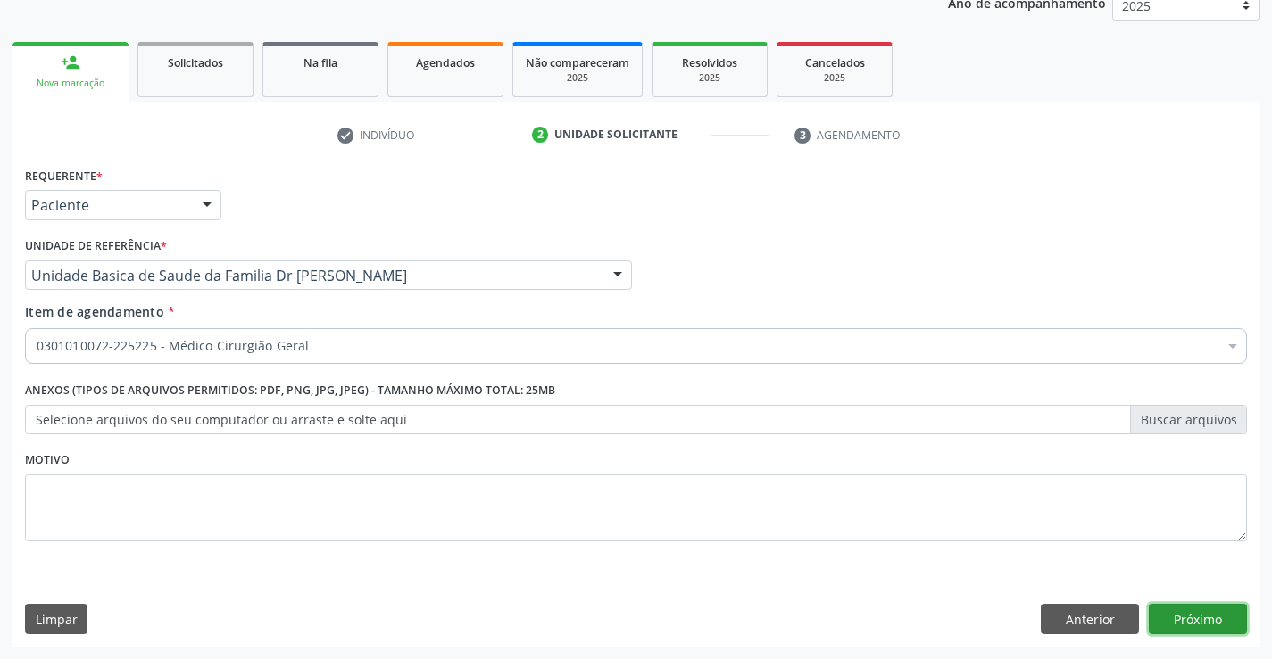
click at [1179, 619] on button "Próximo" at bounding box center [1197, 619] width 98 height 30
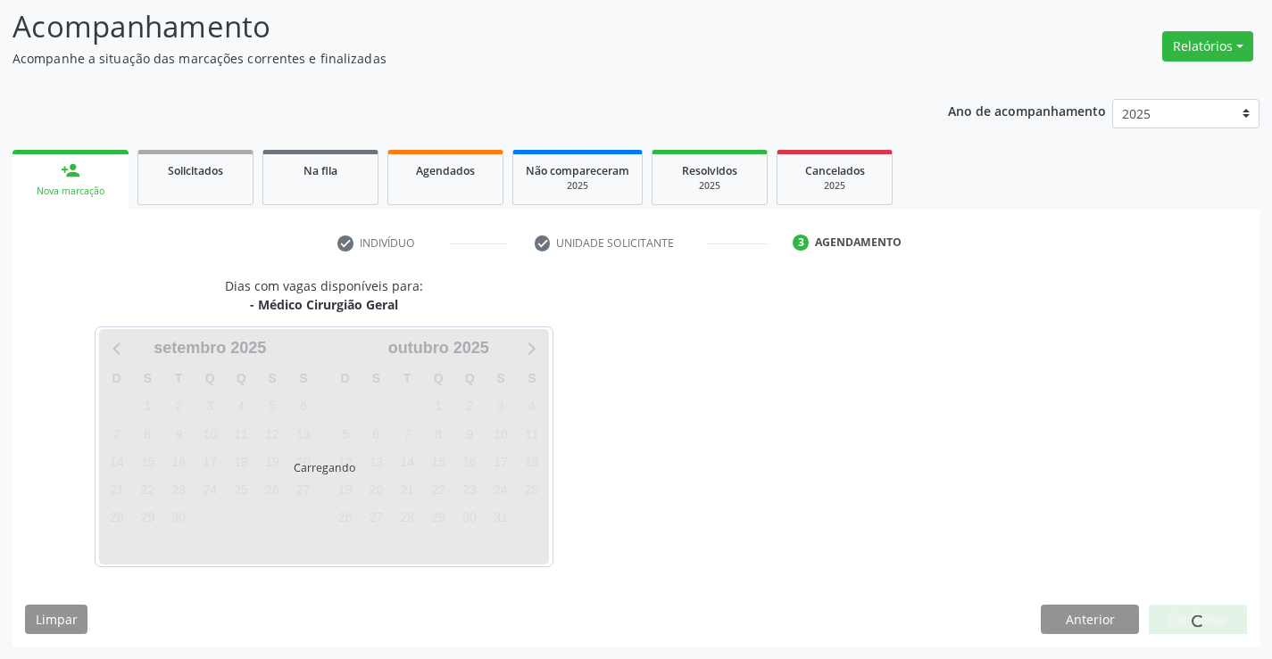
scroll to position [117, 0]
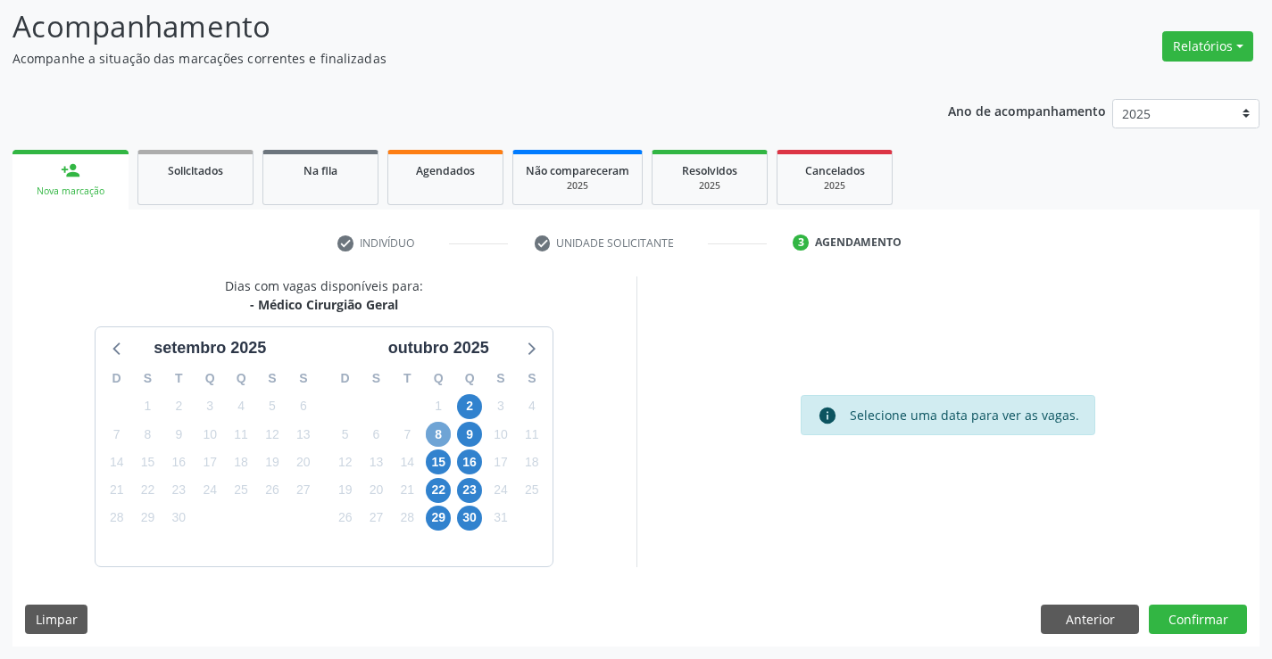
click at [435, 435] on span "8" at bounding box center [438, 434] width 25 height 25
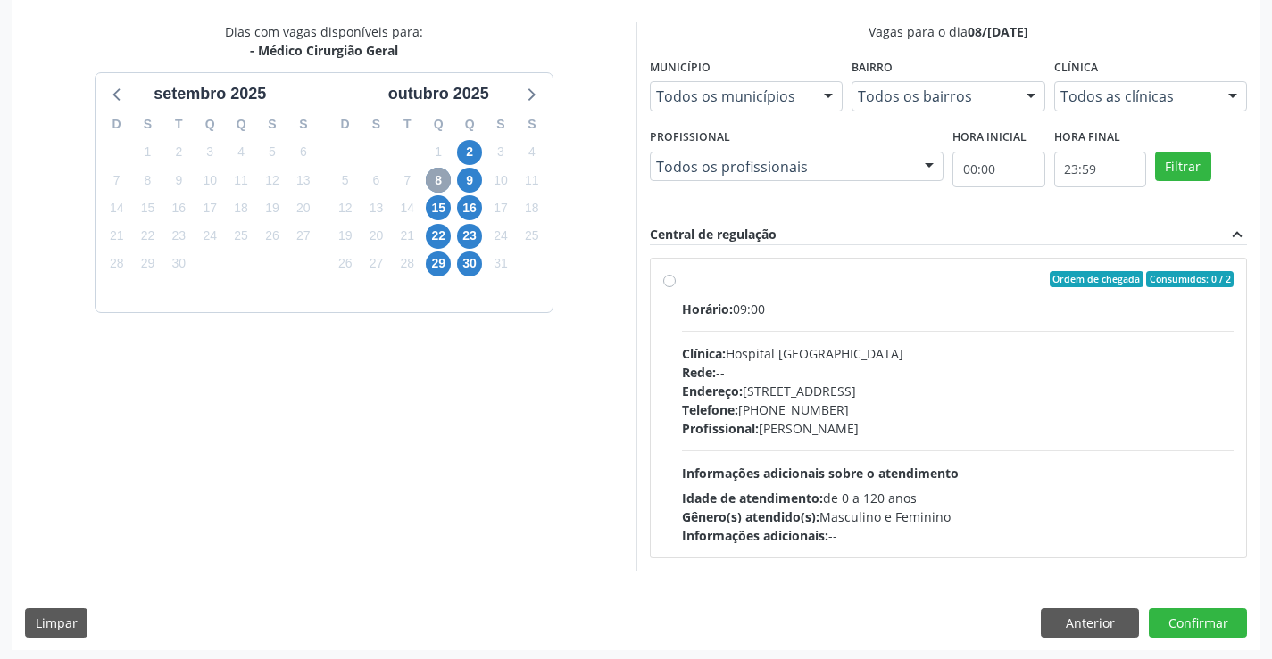
scroll to position [375, 0]
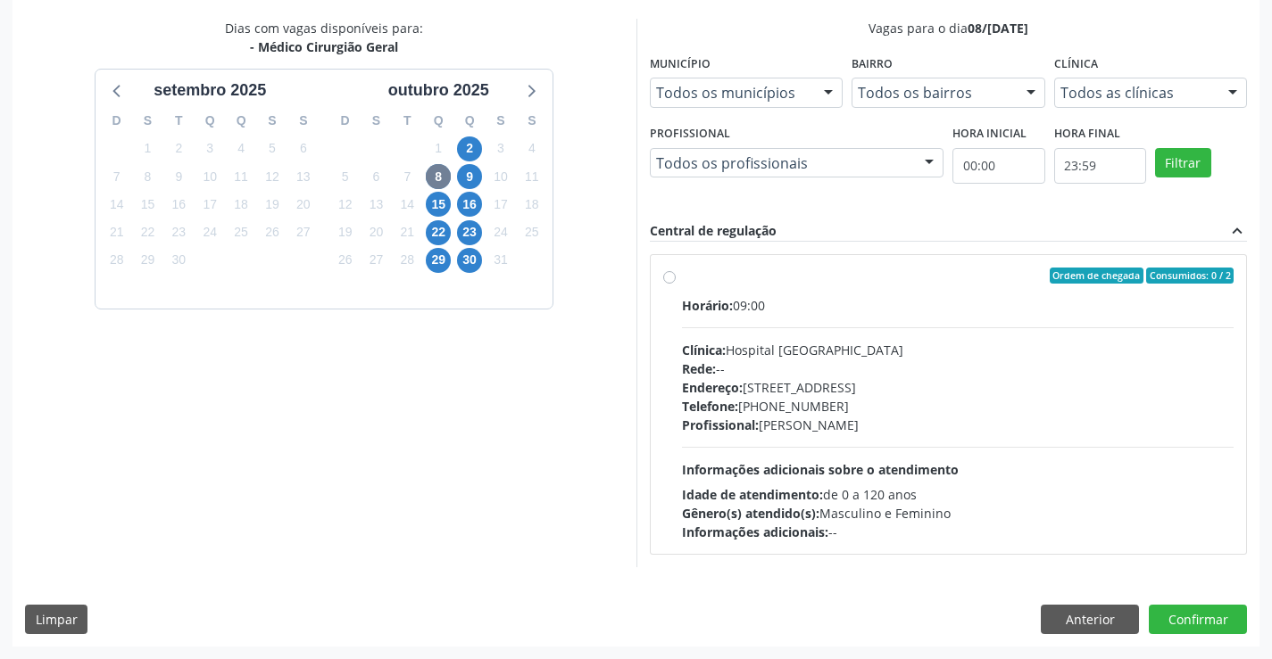
click at [682, 280] on label "Ordem de chegada Consumidos: 0 / 2 Horário: 09:00 Clínica: Hospital [GEOGRAPHIC…" at bounding box center [958, 405] width 552 height 274
click at [668, 280] on input "Ordem de chegada Consumidos: 0 / 2 Horário: 09:00 Clínica: Hospital [GEOGRAPHIC…" at bounding box center [669, 276] width 12 height 16
radio input "true"
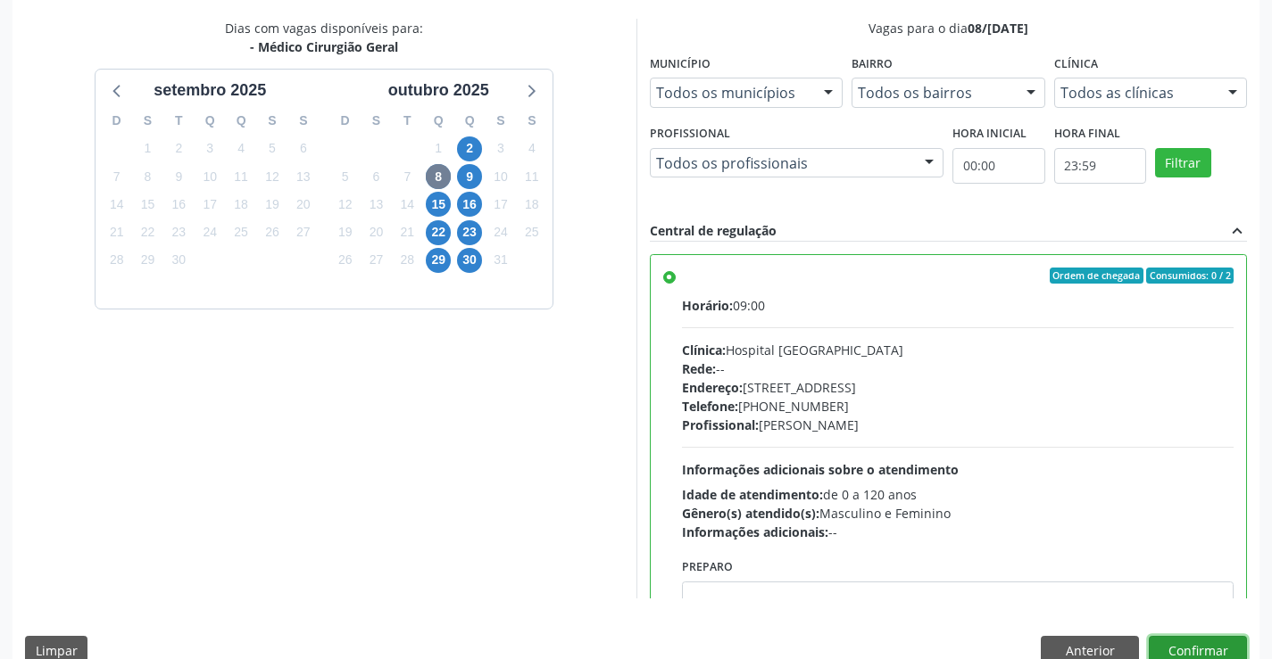
click at [1205, 648] on button "Confirmar" at bounding box center [1197, 651] width 98 height 30
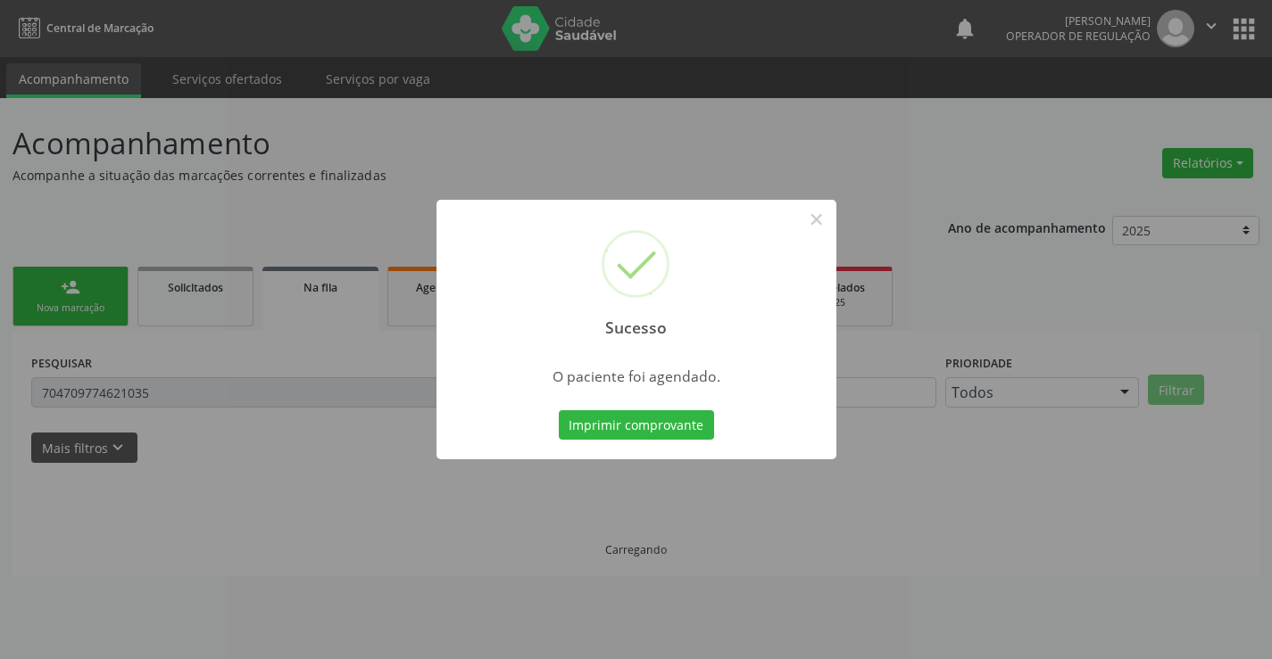
scroll to position [0, 0]
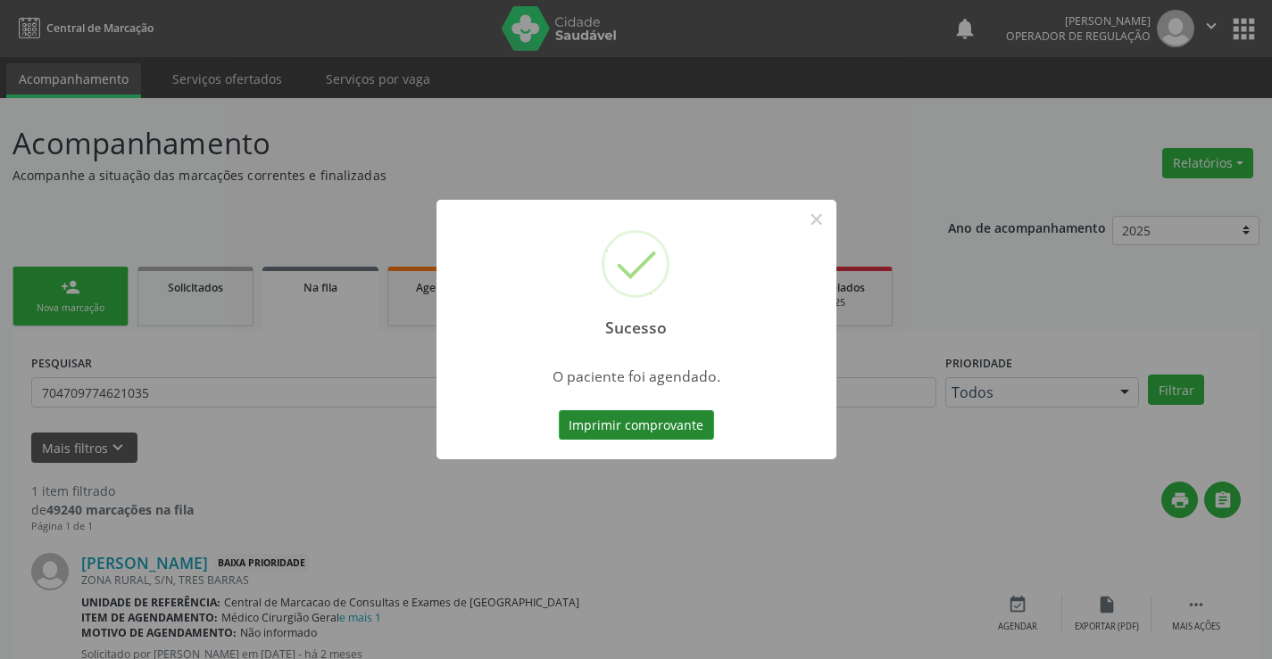
click at [667, 427] on button "Imprimir comprovante" at bounding box center [636, 425] width 155 height 30
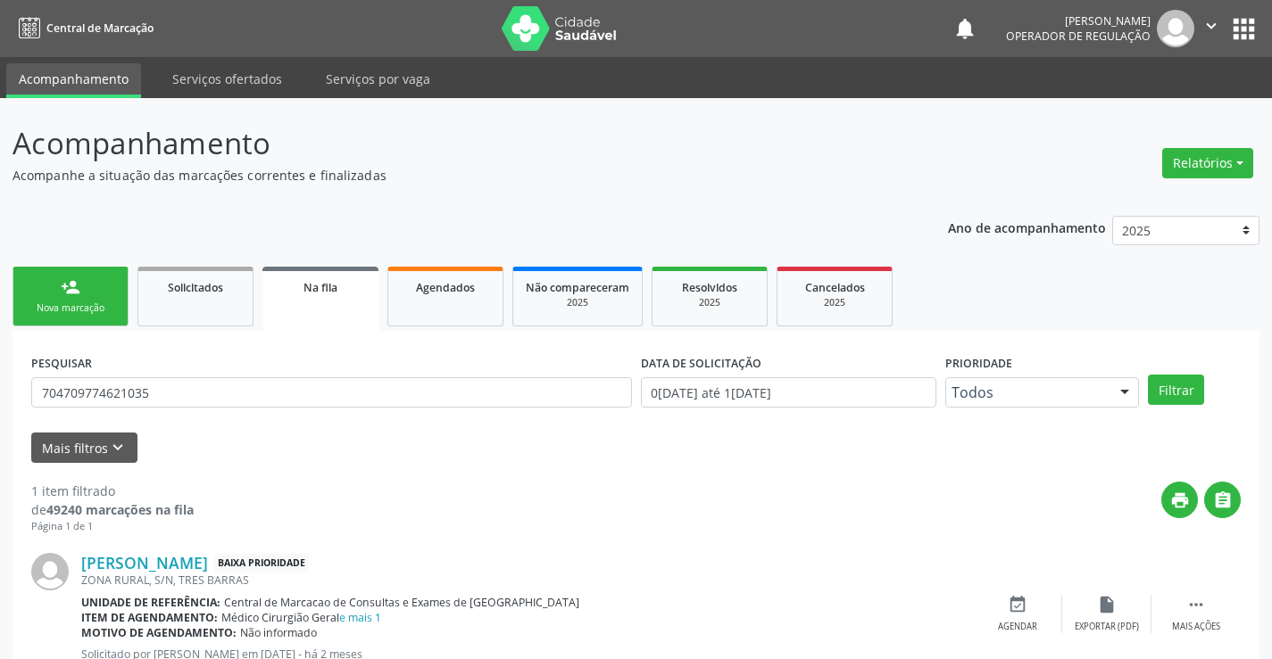
click at [67, 301] on link "person_add Nova marcação" at bounding box center [70, 297] width 116 height 60
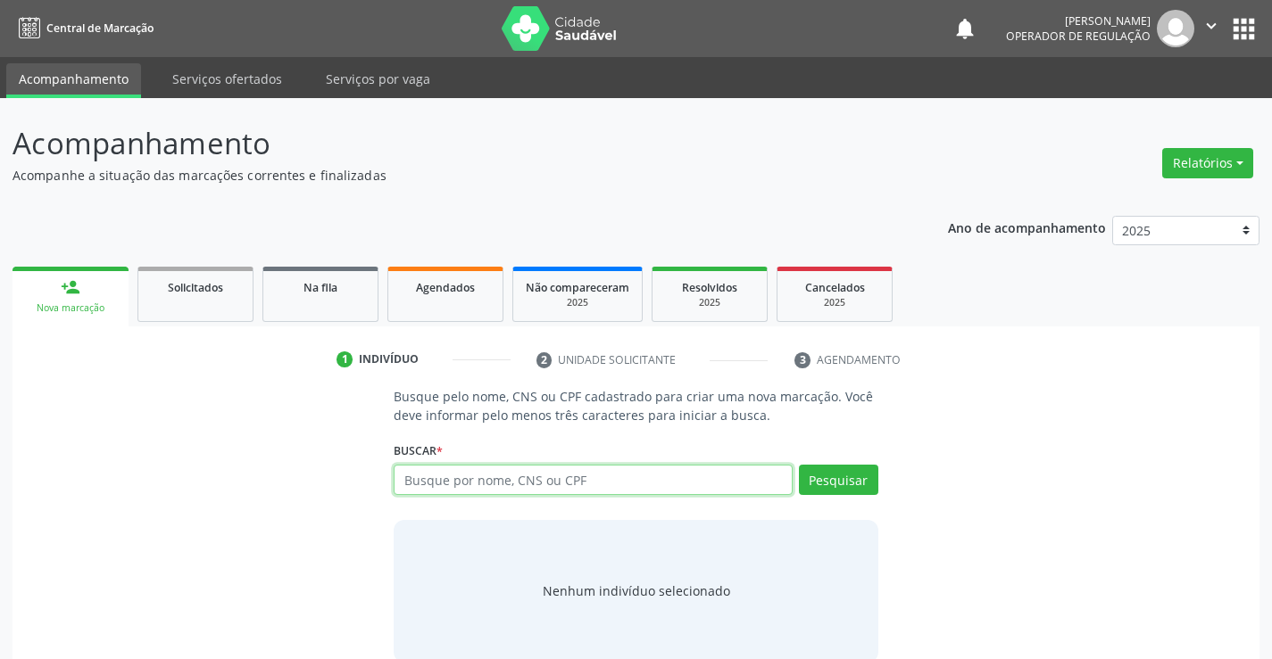
click at [501, 487] on input "text" at bounding box center [593, 480] width 398 height 30
type input "706901120707132"
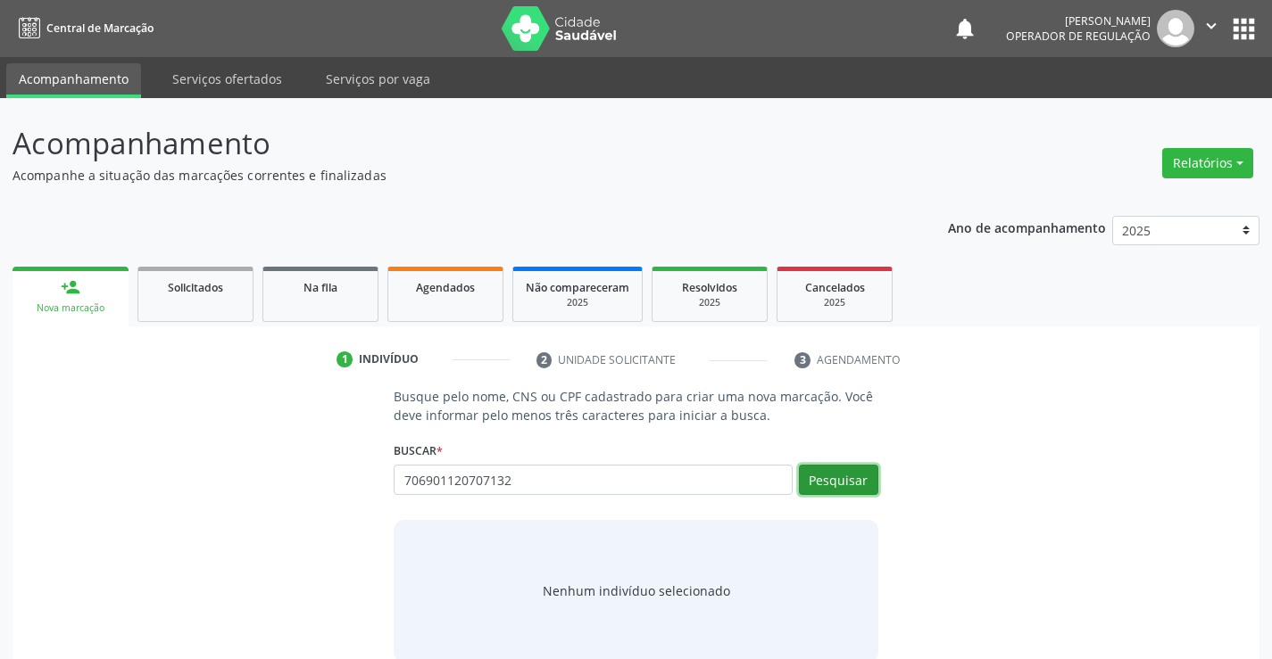
click at [832, 480] on button "Pesquisar" at bounding box center [838, 480] width 79 height 30
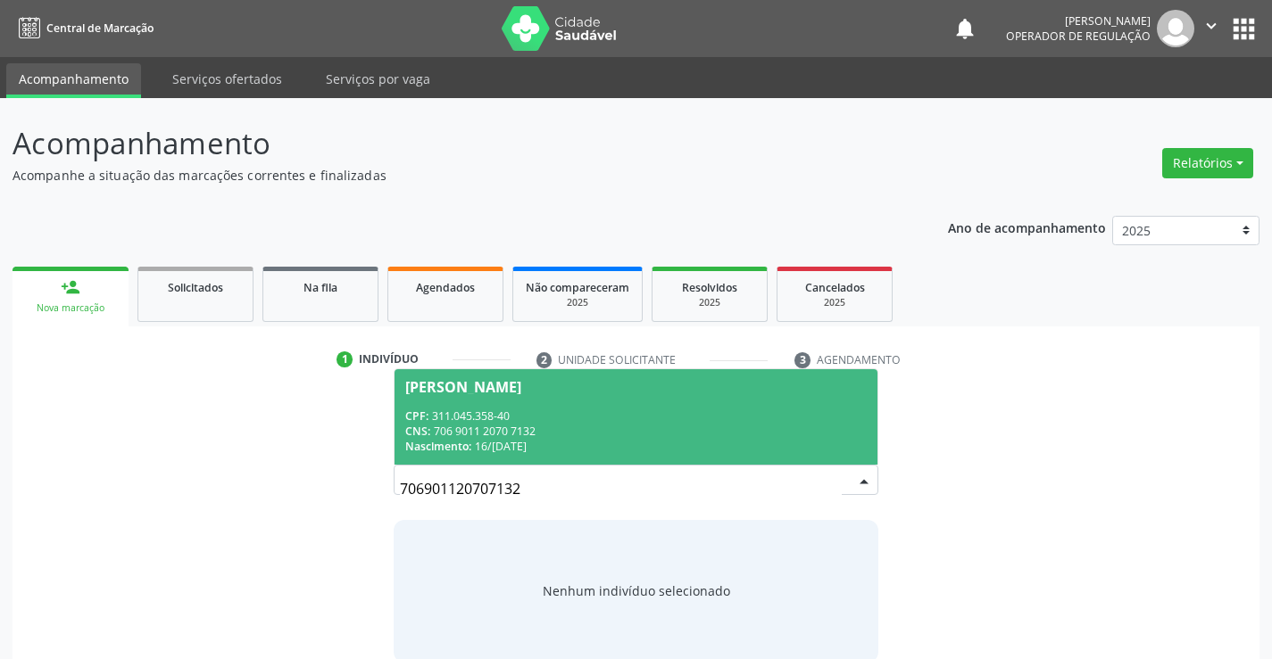
click at [484, 416] on div "CPF: 311.045.358-40" at bounding box center [635, 416] width 460 height 15
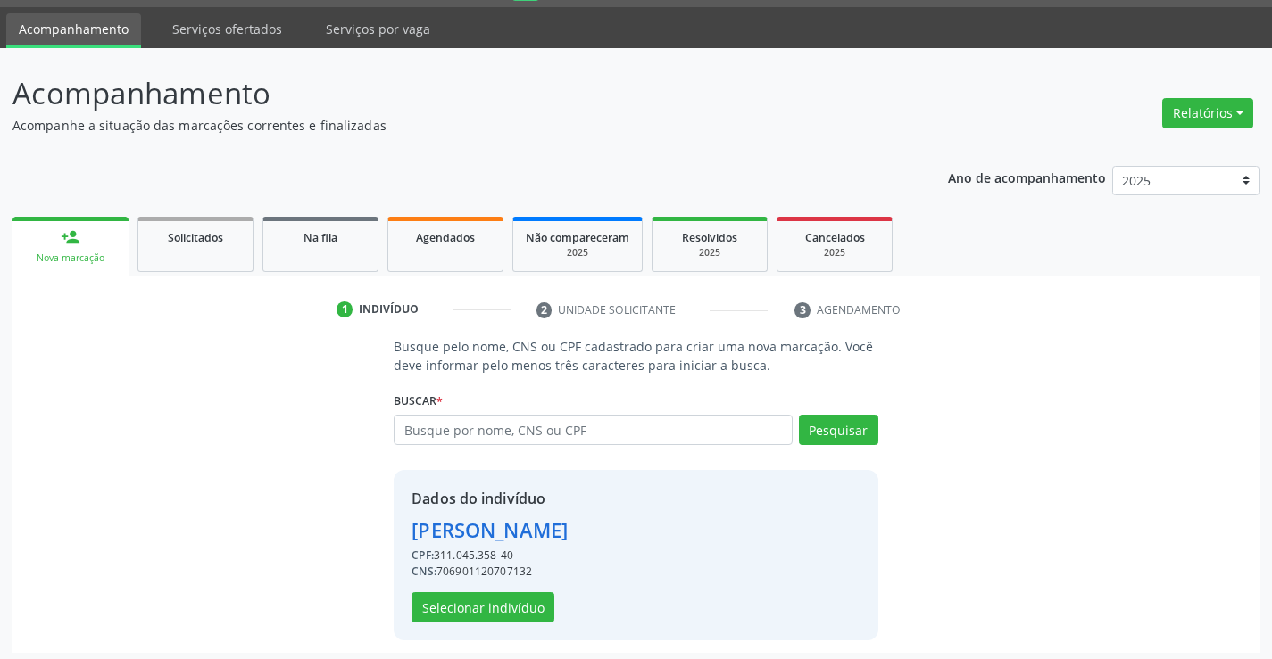
scroll to position [56, 0]
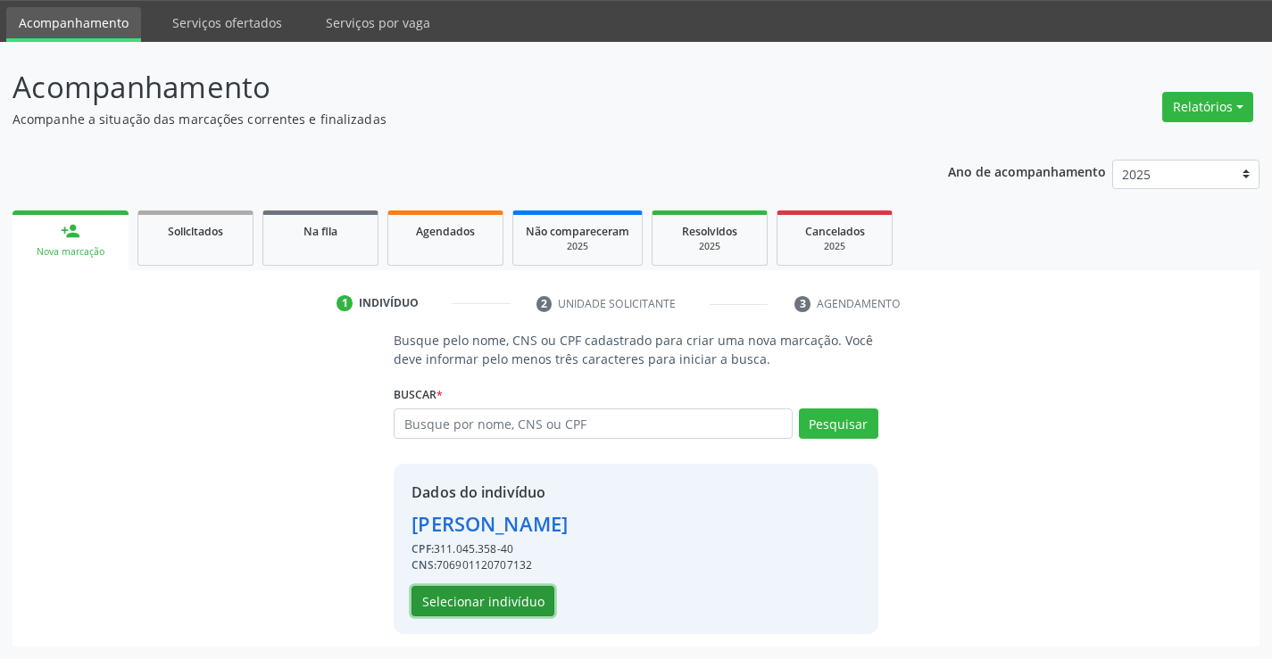
click at [486, 600] on button "Selecionar indivíduo" at bounding box center [482, 601] width 143 height 30
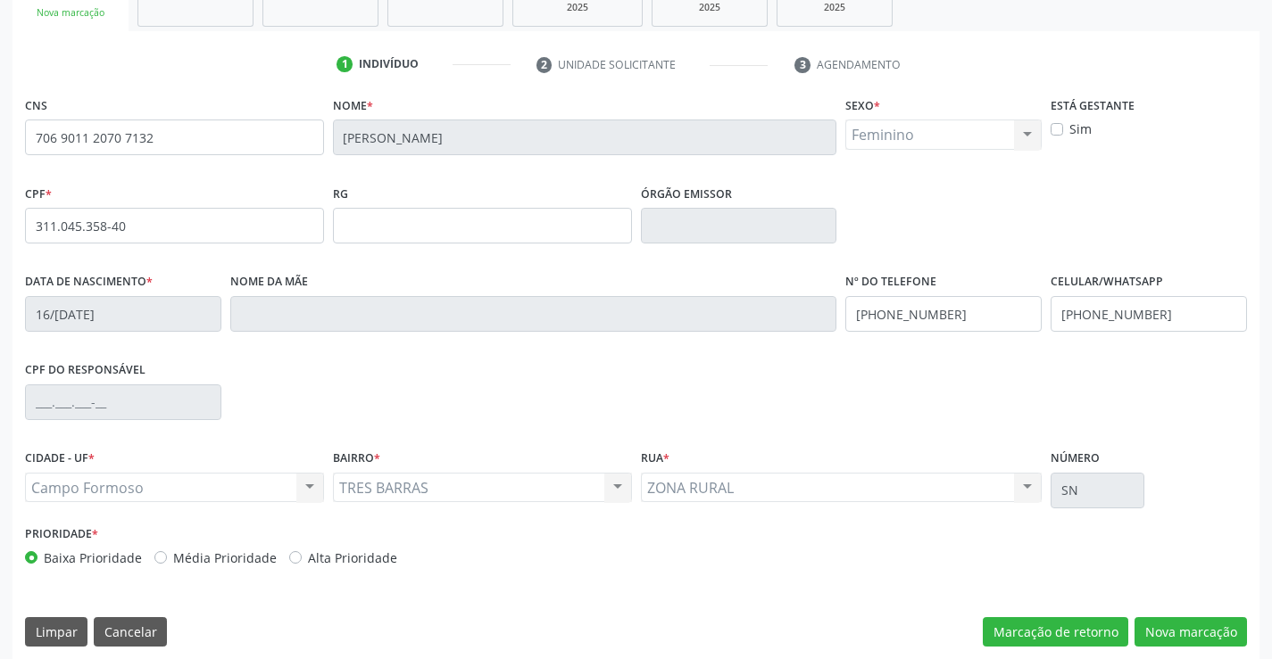
scroll to position [308, 0]
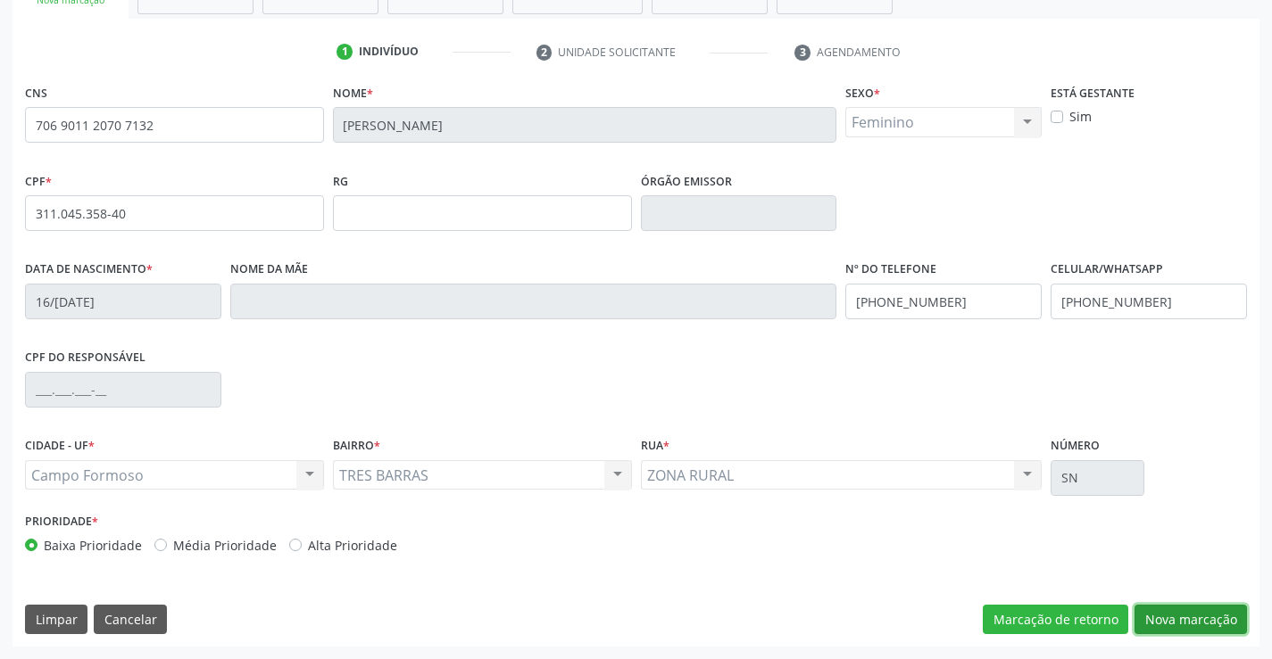
click at [1177, 618] on button "Nova marcação" at bounding box center [1190, 620] width 112 height 30
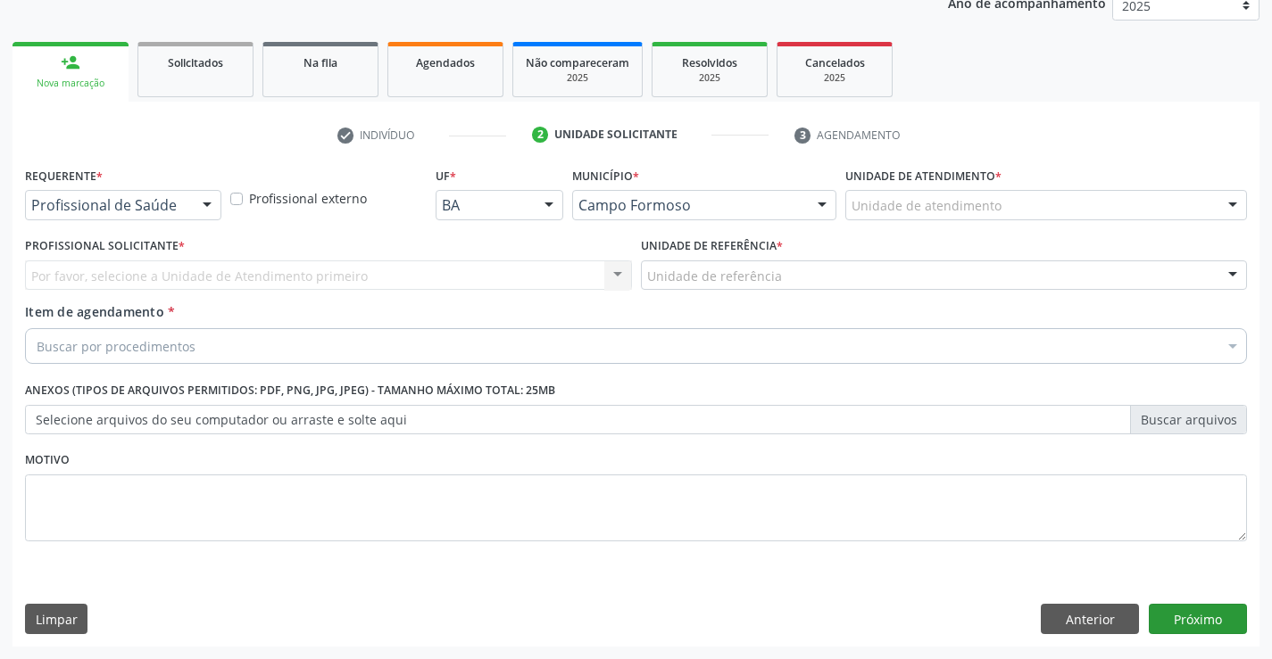
scroll to position [225, 0]
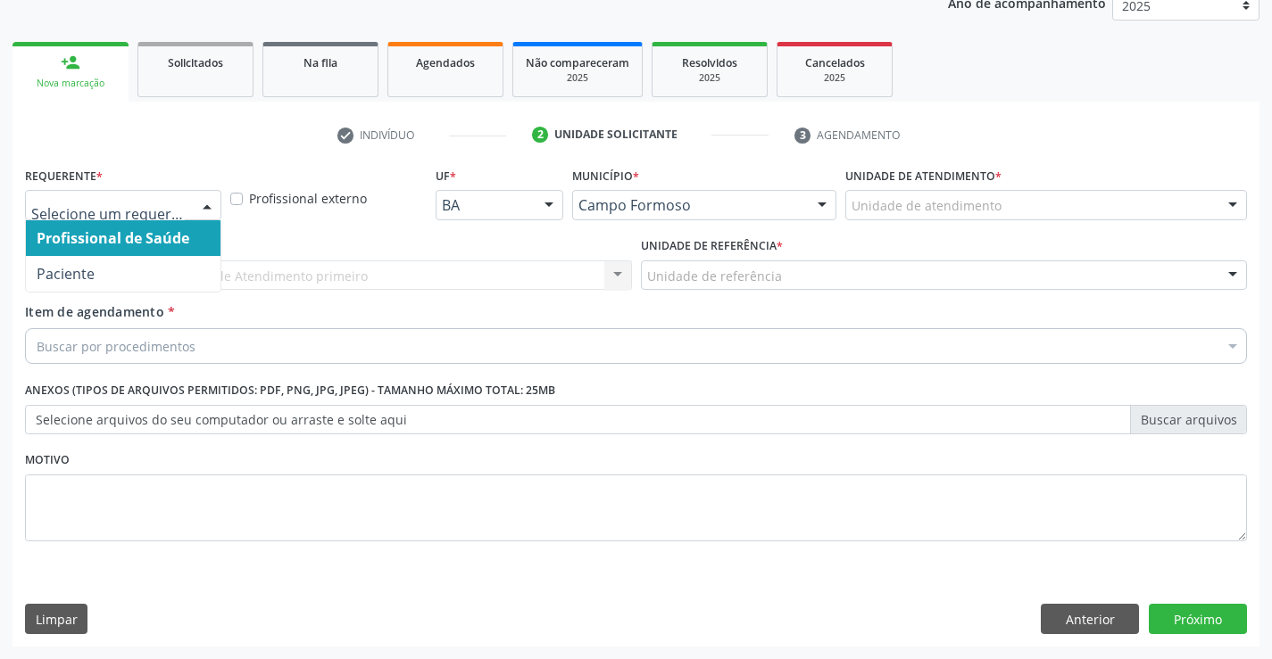
click at [211, 202] on div at bounding box center [207, 206] width 27 height 30
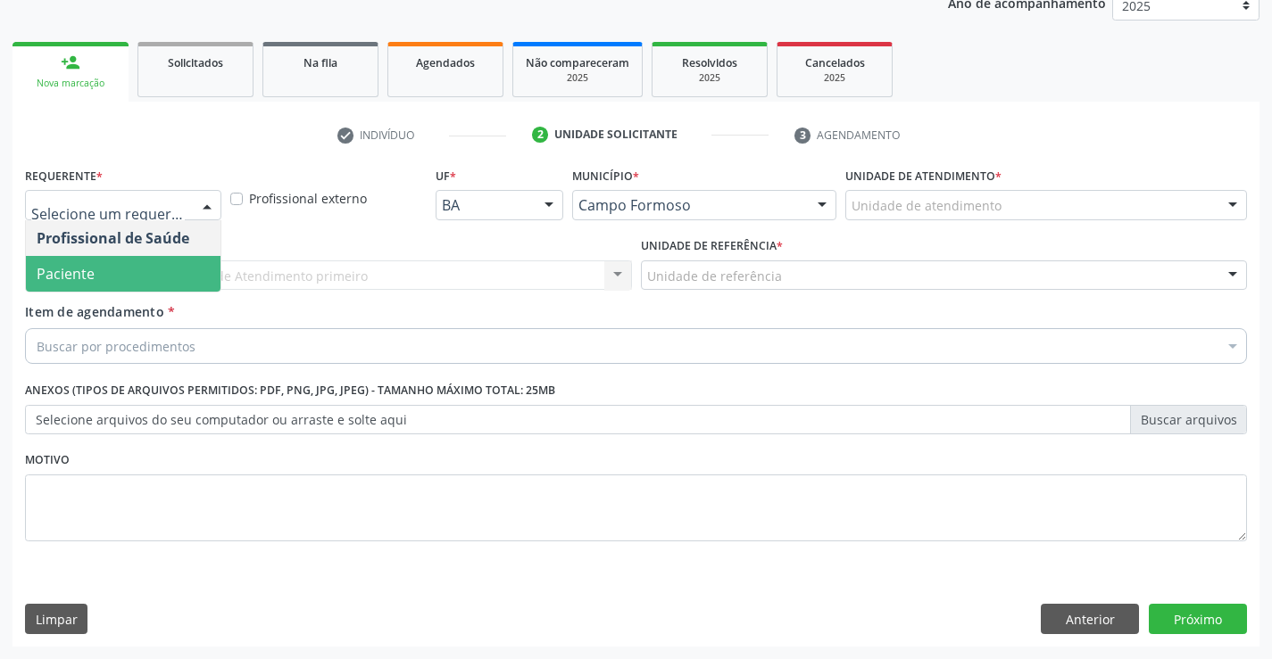
click at [93, 278] on span "Paciente" at bounding box center [66, 274] width 58 height 20
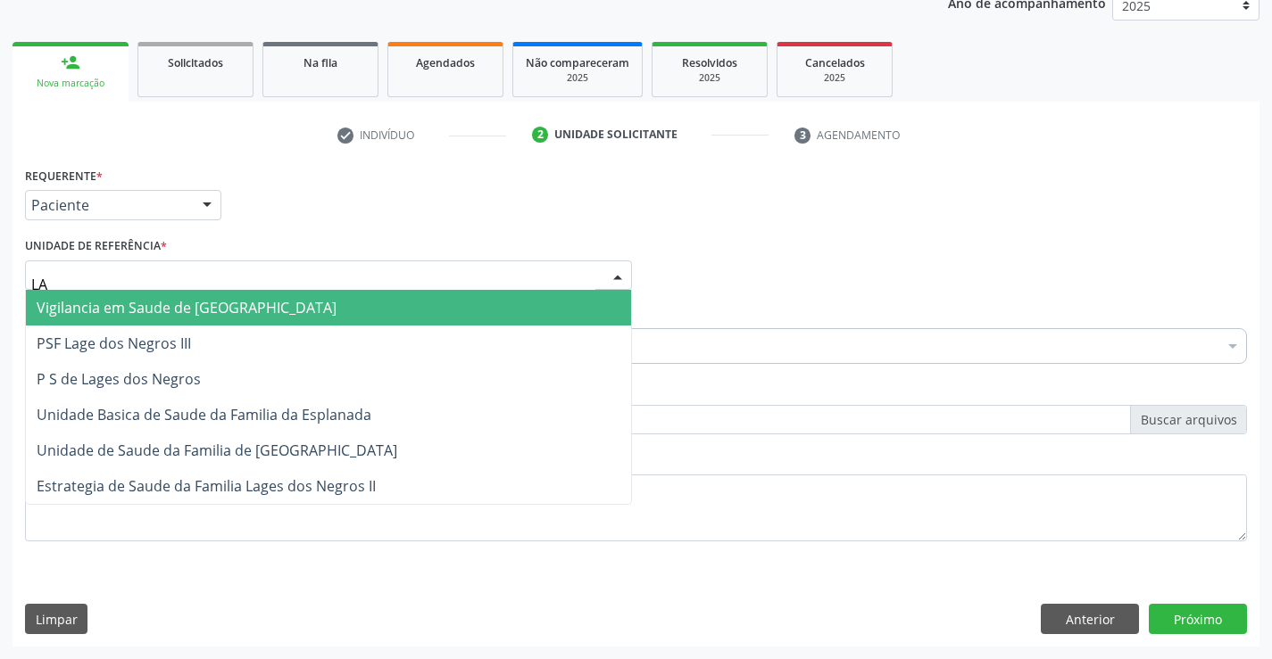
type input "LAG"
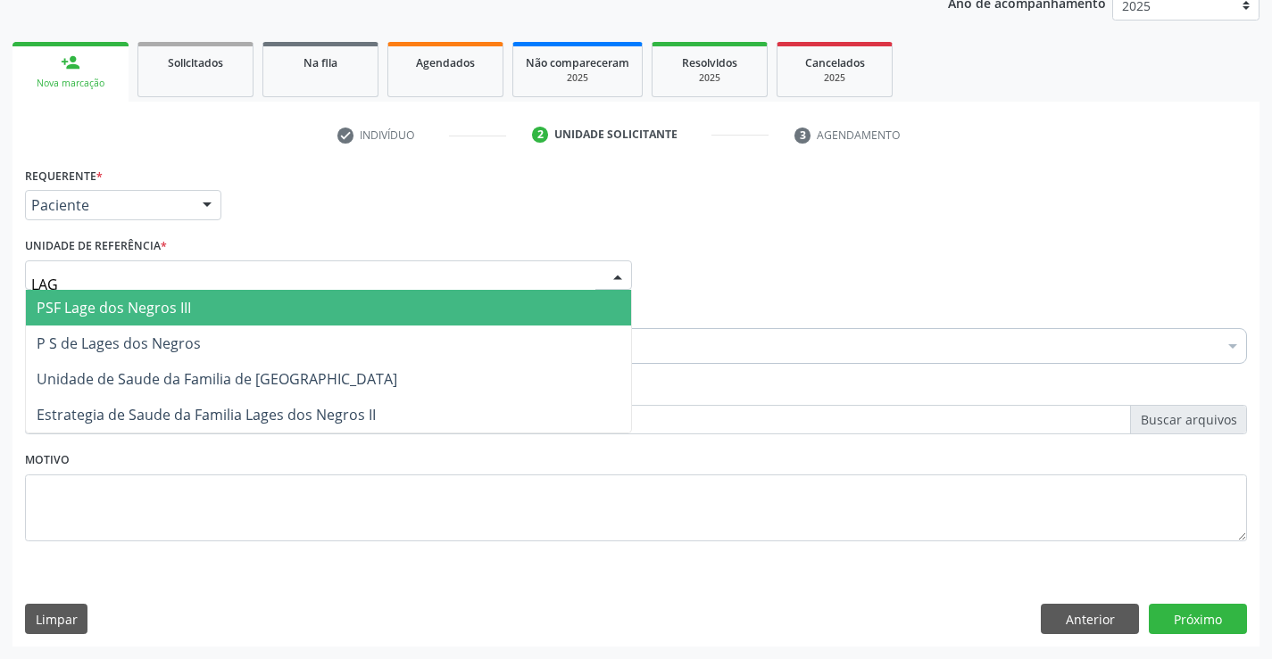
click at [95, 307] on span "PSF Lage dos Negros III" at bounding box center [114, 308] width 154 height 20
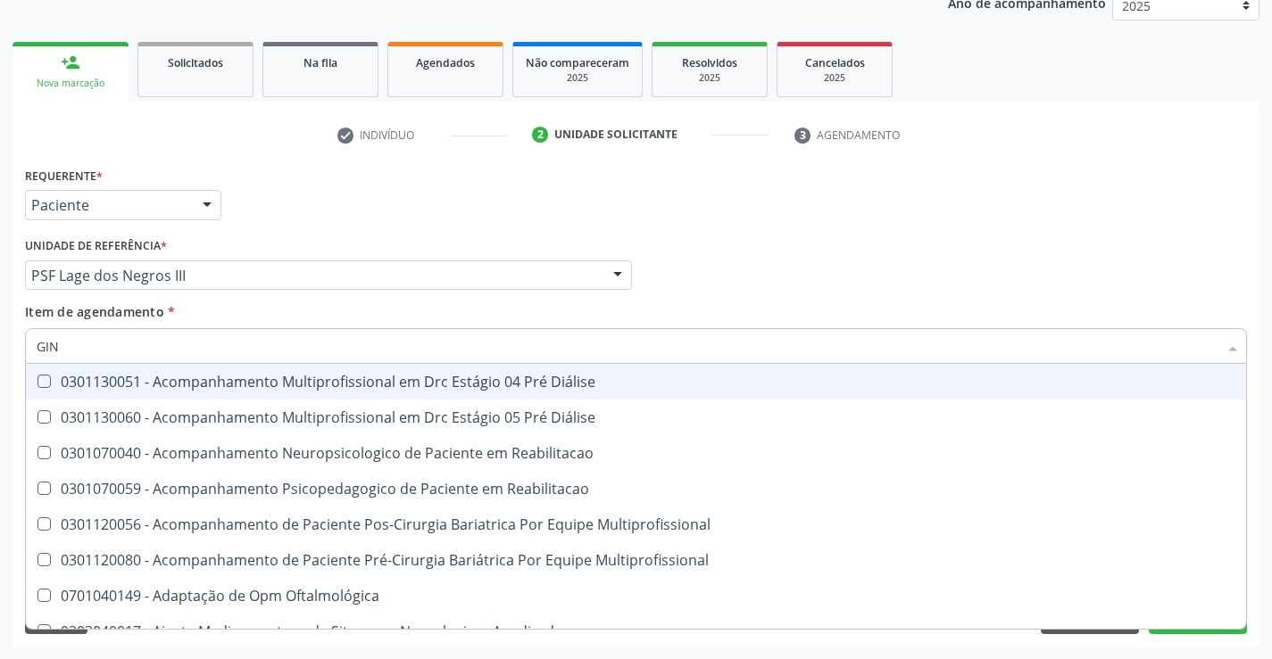
type input "GINE"
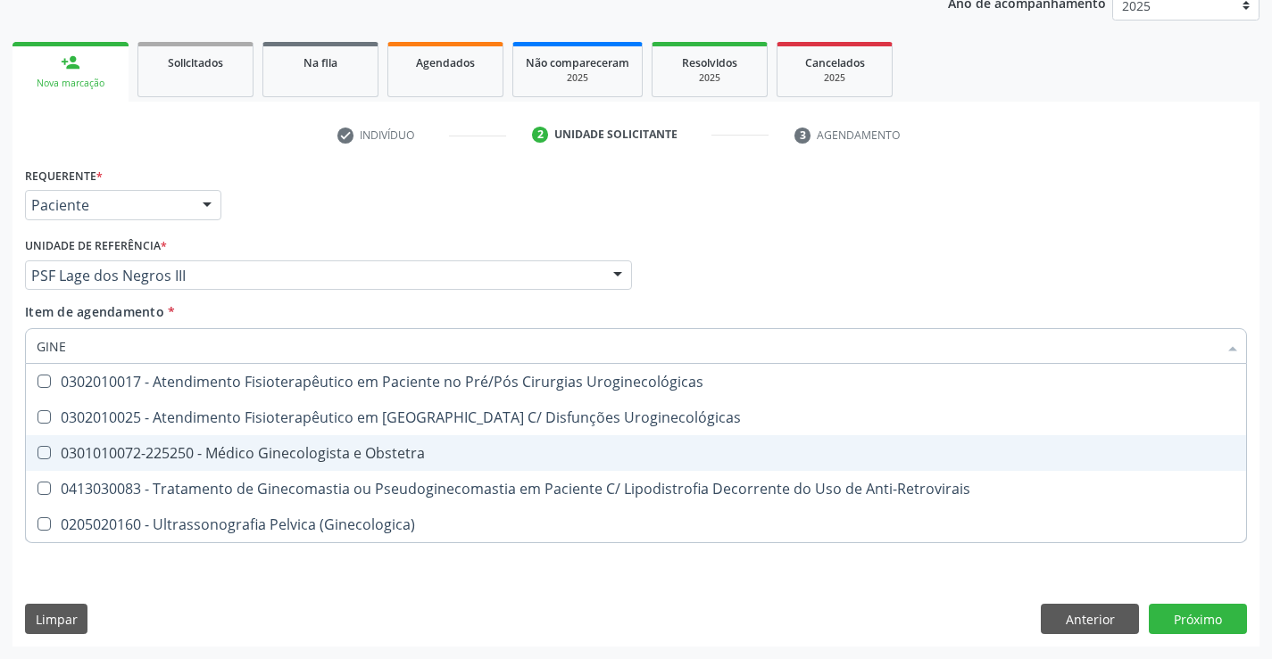
click at [211, 452] on div "0301010072-225250 - Médico Ginecologista e Obstetra" at bounding box center [636, 453] width 1198 height 14
checkbox Obstetra "true"
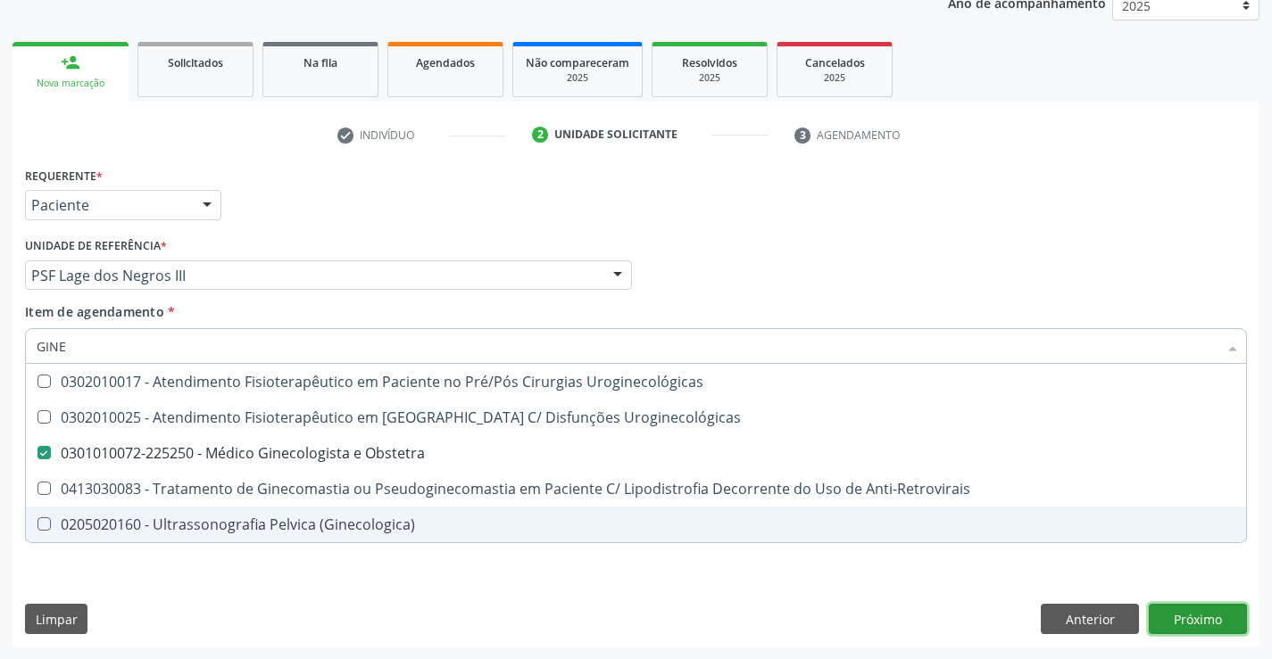
click at [1189, 617] on div "Requerente * Paciente Profissional de Saúde Paciente Nenhum resultado encontrad…" at bounding box center [635, 404] width 1247 height 485
checkbox Uroginecológicas "true"
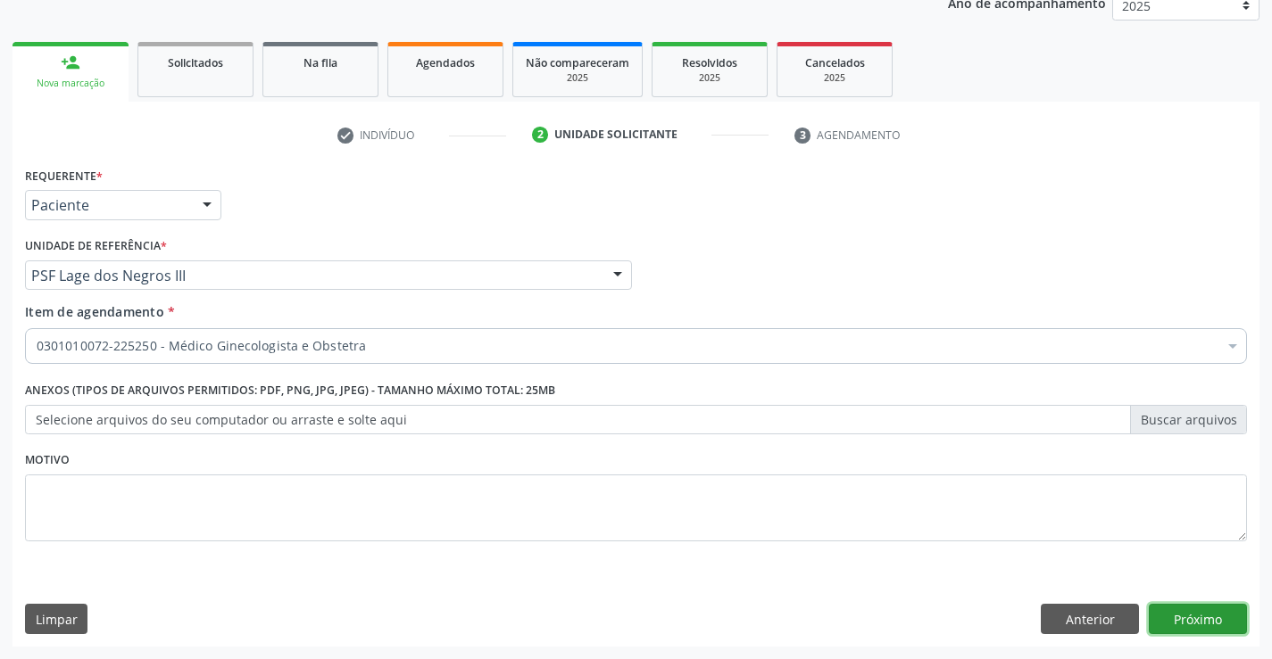
click at [1199, 618] on button "Próximo" at bounding box center [1197, 619] width 98 height 30
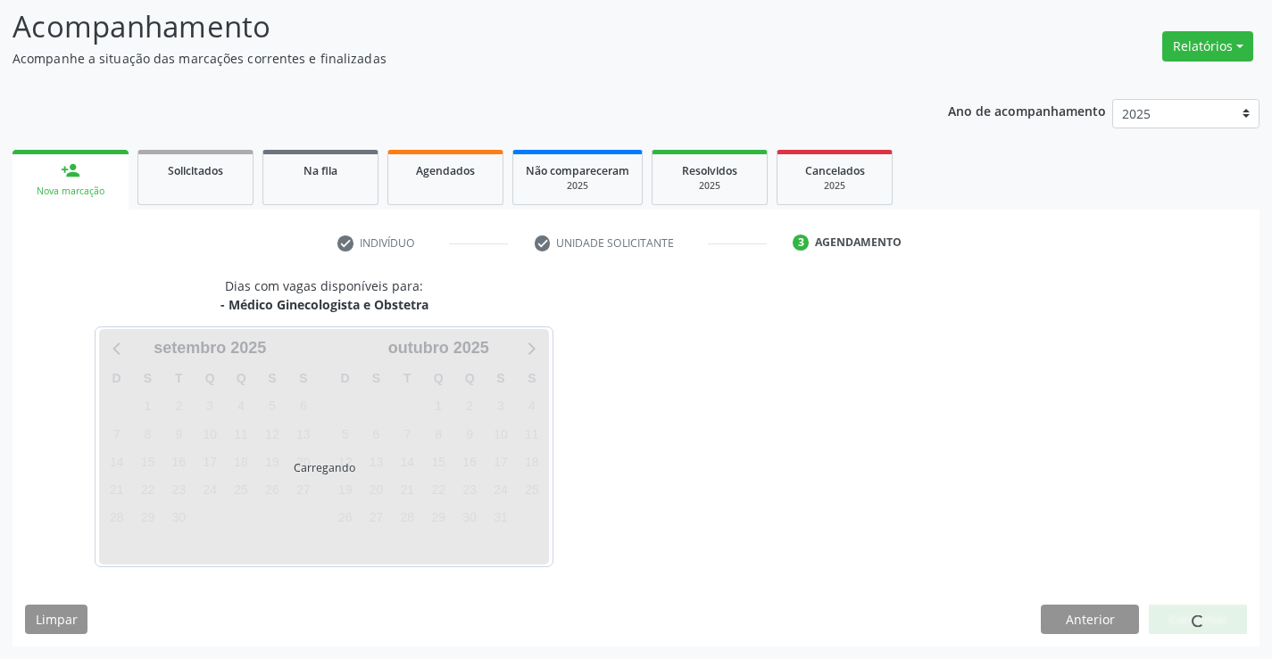
scroll to position [117, 0]
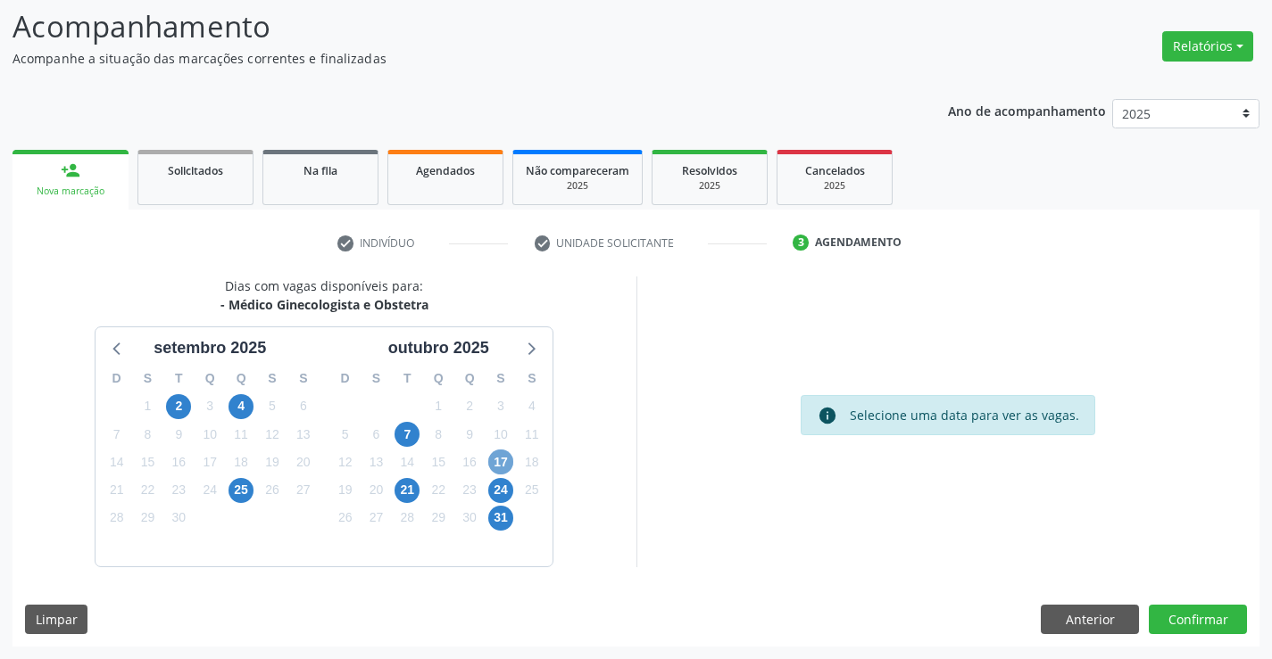
click at [498, 456] on span "17" at bounding box center [500, 462] width 25 height 25
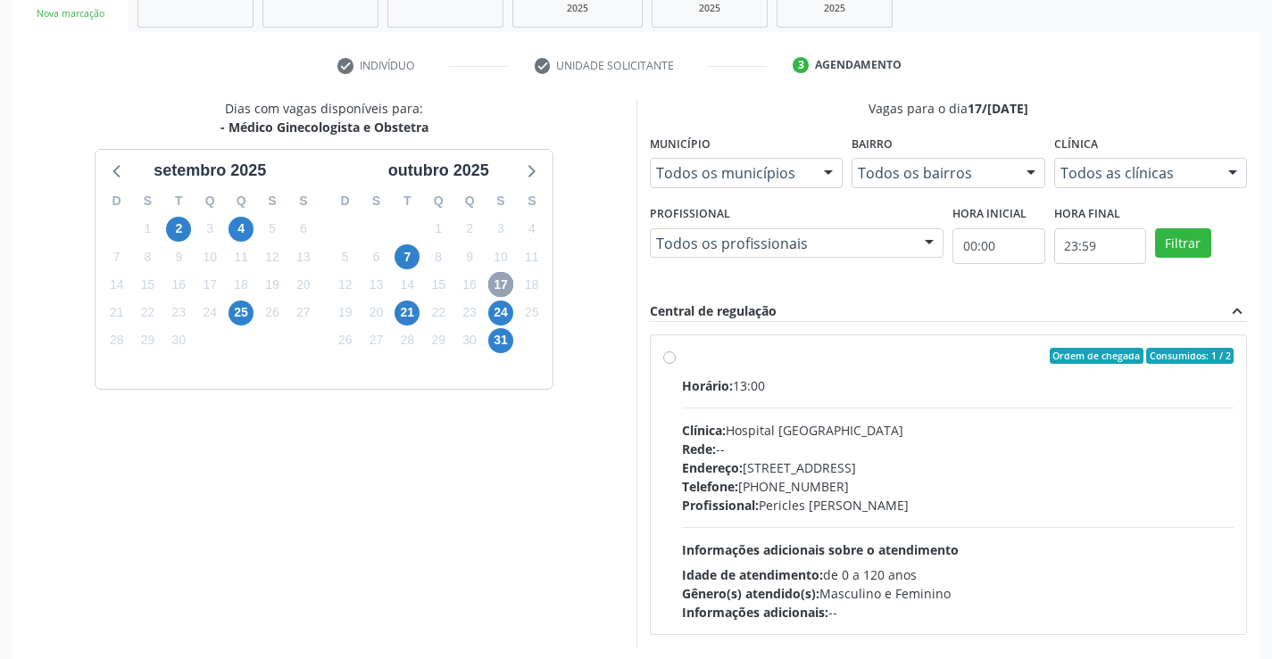
scroll to position [324, 0]
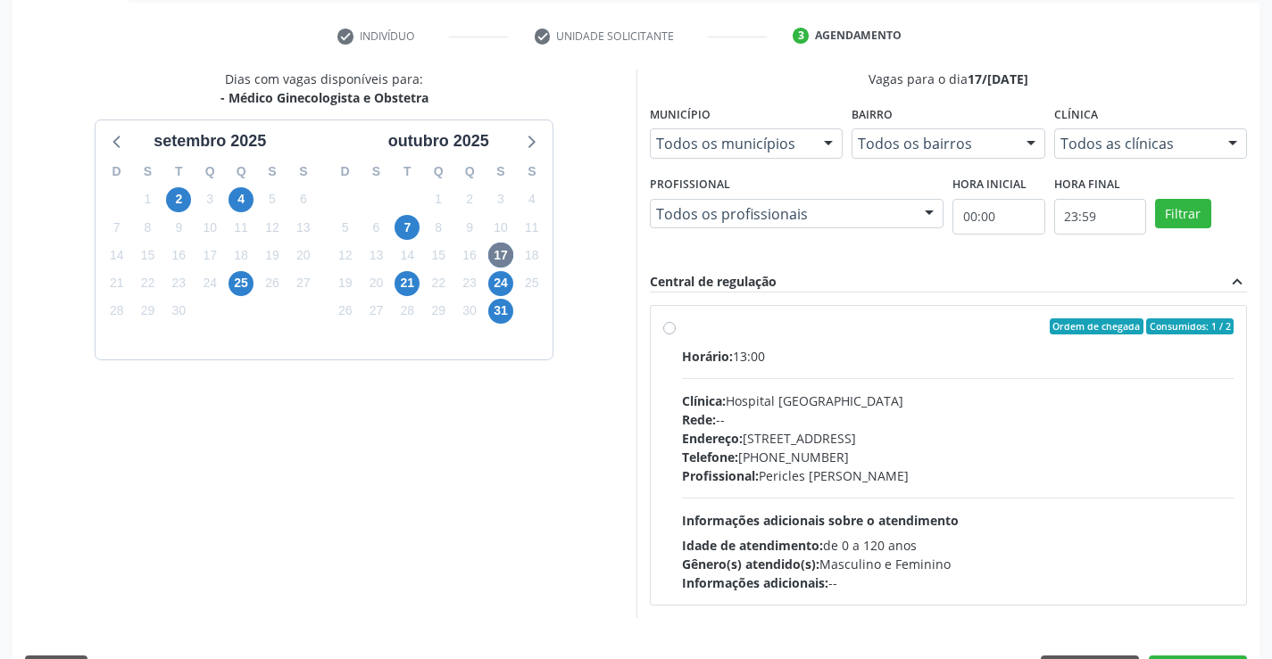
click at [682, 330] on label "Ordem de chegada Consumidos: 1 / 2 Horário: 13:00 Clínica: Hospital [GEOGRAPHIC…" at bounding box center [958, 456] width 552 height 274
click at [667, 330] on input "Ordem de chegada Consumidos: 1 / 2 Horário: 13:00 Clínica: Hospital [GEOGRAPHIC…" at bounding box center [669, 327] width 12 height 16
radio input "true"
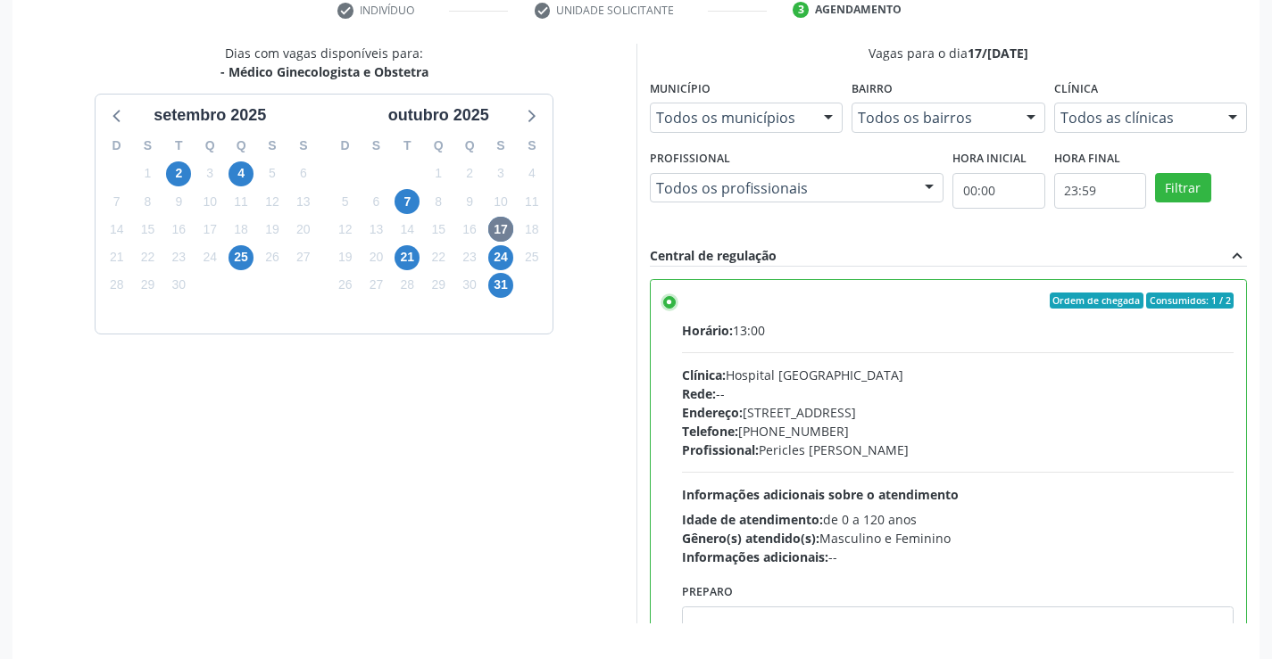
scroll to position [407, 0]
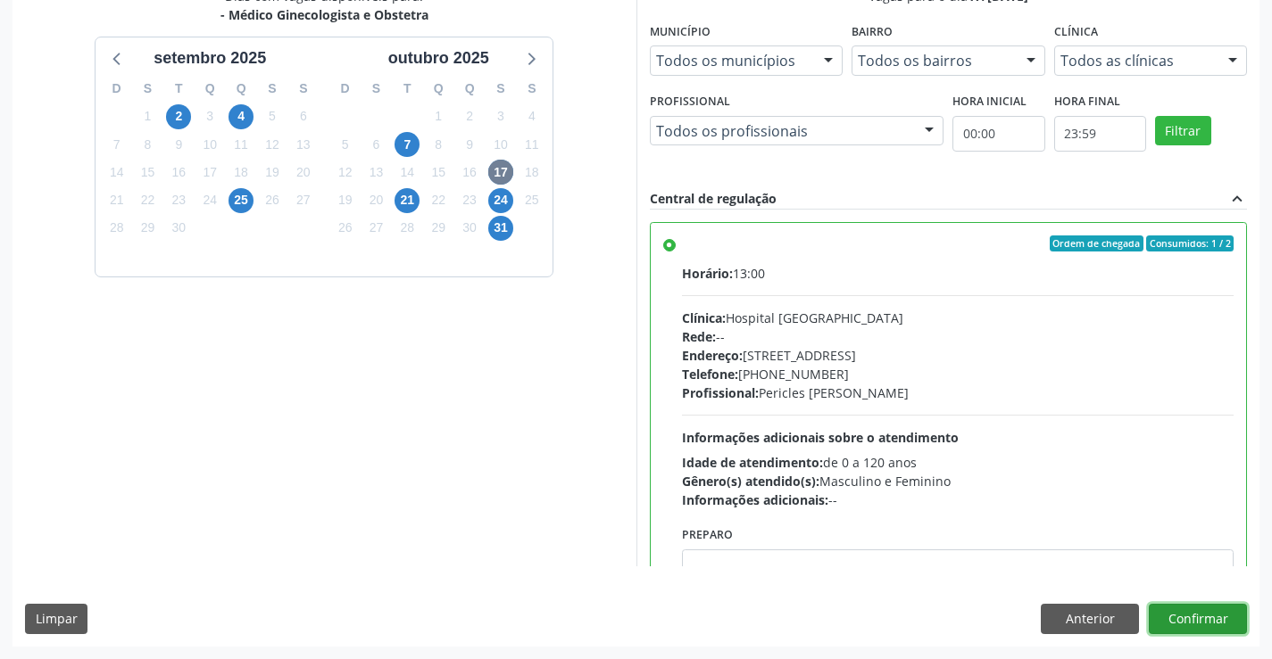
click at [1178, 615] on button "Confirmar" at bounding box center [1197, 619] width 98 height 30
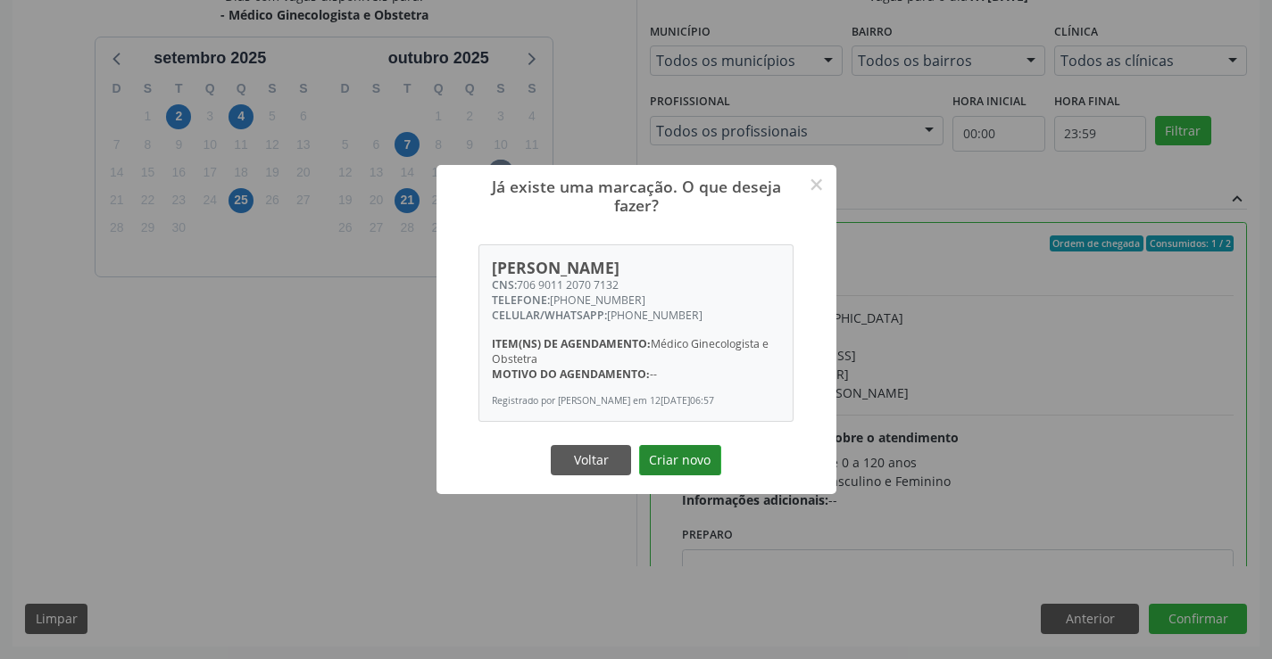
click at [672, 470] on button "Criar novo" at bounding box center [680, 460] width 82 height 30
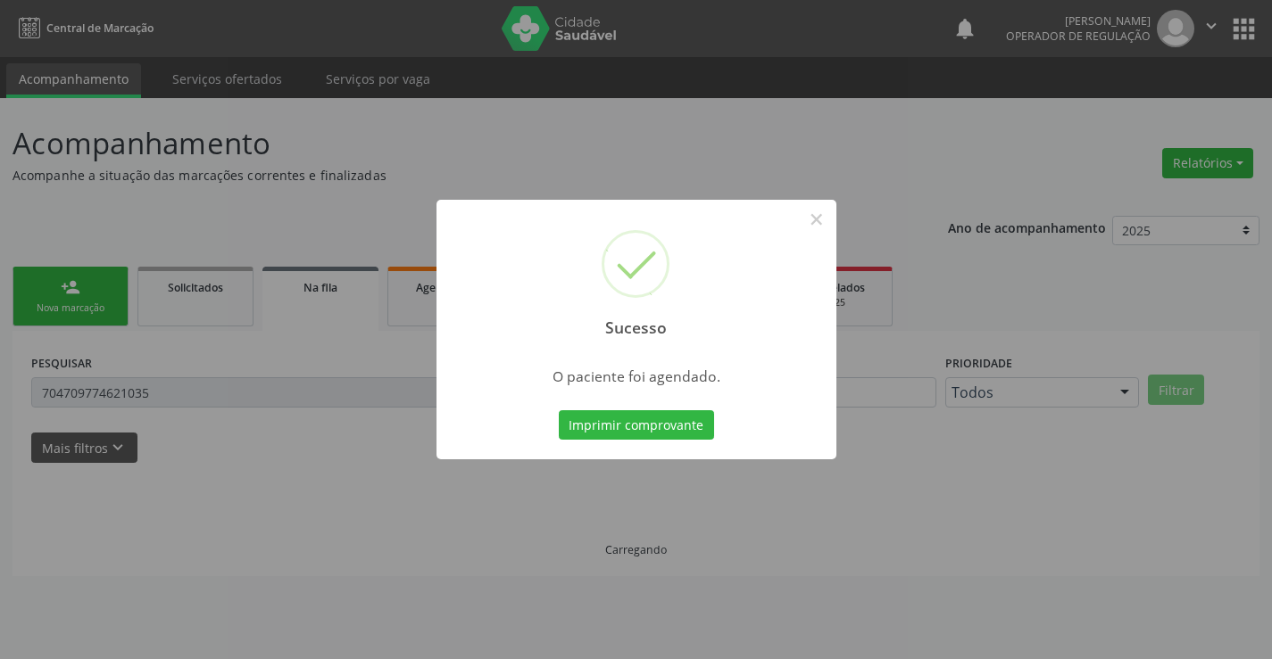
scroll to position [0, 0]
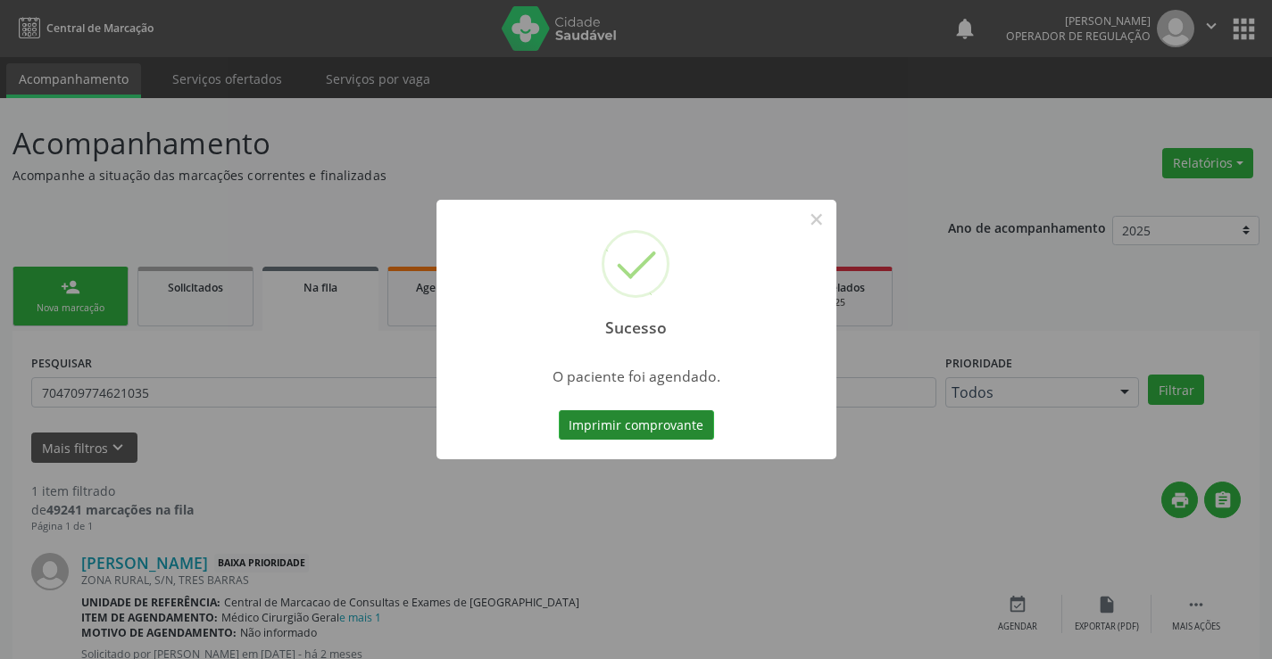
click at [627, 422] on button "Imprimir comprovante" at bounding box center [636, 425] width 155 height 30
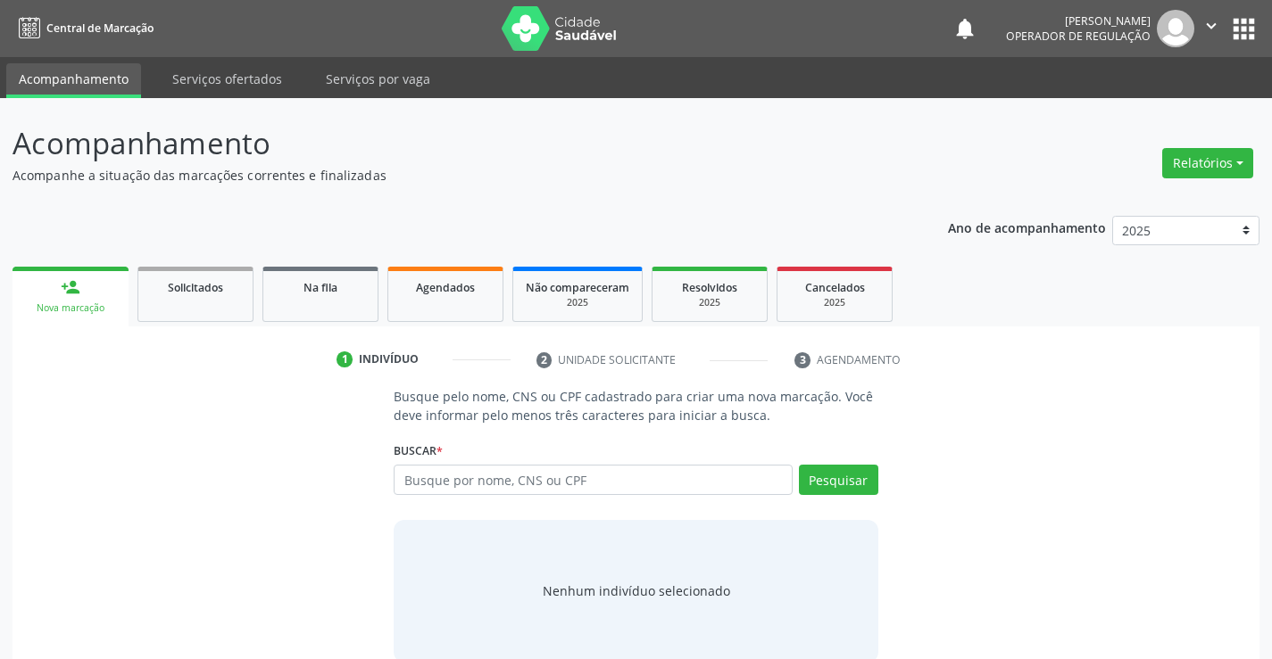
click at [1210, 19] on icon "" at bounding box center [1211, 26] width 20 height 20
click at [1155, 106] on link "Sair" at bounding box center [1165, 108] width 123 height 25
